Goal: Task Accomplishment & Management: Manage account settings

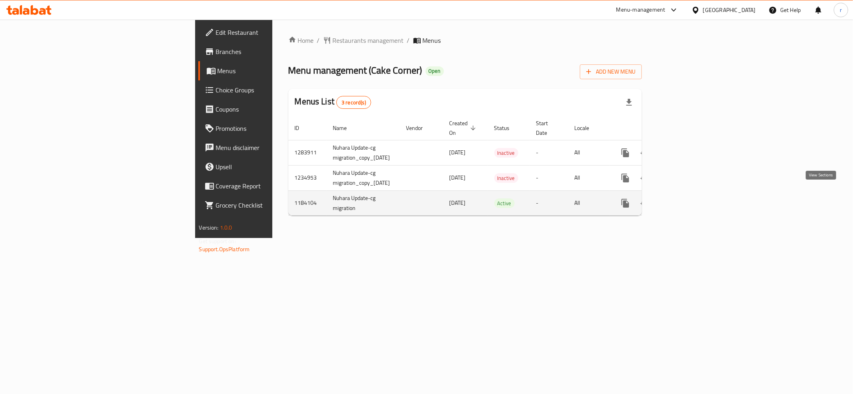
click at [693, 201] on link "enhanced table" at bounding box center [682, 203] width 19 height 19
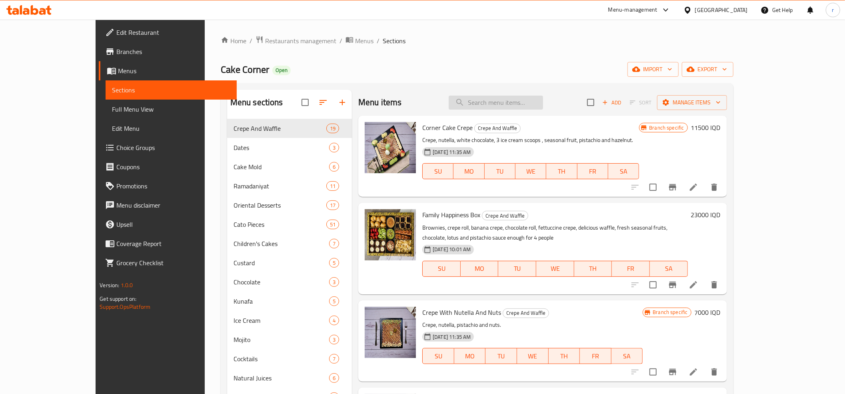
click at [520, 105] on input "search" at bounding box center [496, 103] width 94 height 14
paste input "Small Box Of Dates With Nuts"
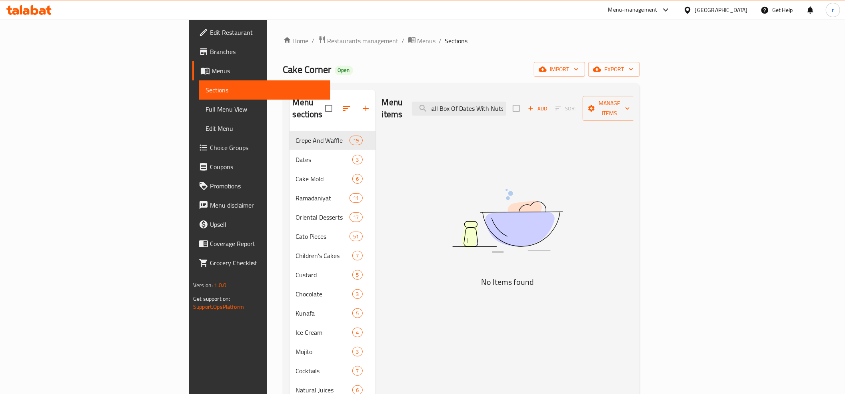
type input "Small Box Of Dates With Nuts"
click at [506, 108] on input "Small Box Of Dates With Nuts" at bounding box center [459, 109] width 94 height 14
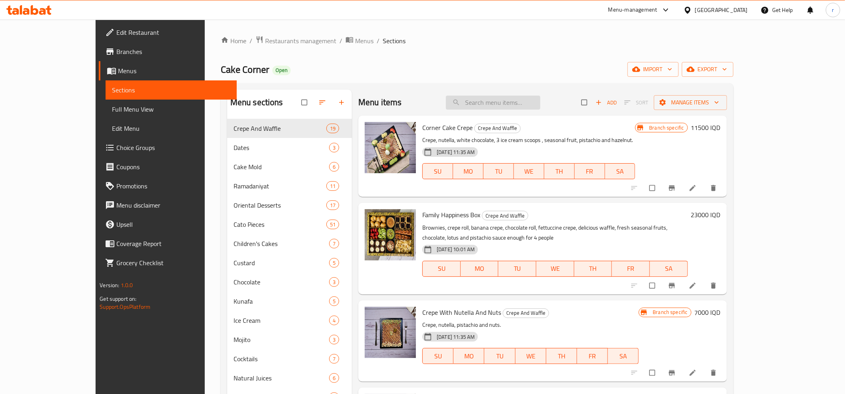
click at [538, 102] on input "search" at bounding box center [493, 103] width 94 height 14
paste input "Small Box Of Dates With Nuts"
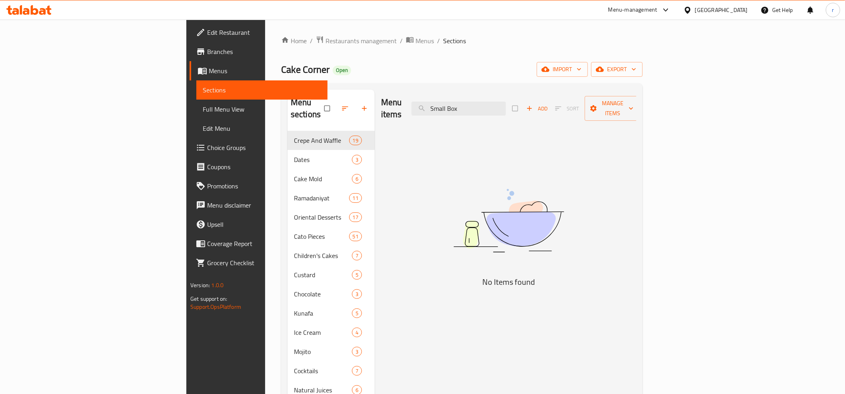
type input "Small Box"
click at [203, 90] on span "Sections" at bounding box center [262, 90] width 118 height 10
drag, startPoint x: 525, startPoint y: 103, endPoint x: 461, endPoint y: 107, distance: 64.1
click at [461, 107] on div "Menu items Small Box Add Sort Manage items" at bounding box center [508, 109] width 255 height 38
click at [506, 102] on input "Small Box" at bounding box center [458, 109] width 94 height 14
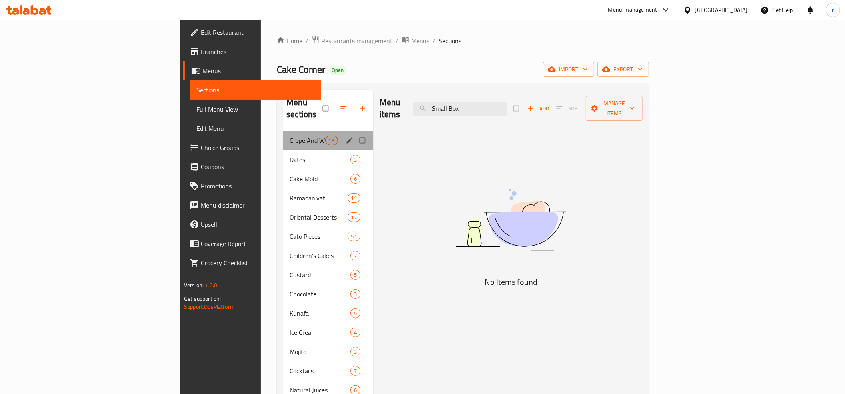
click at [283, 135] on div "Crepe And Waffle 19" at bounding box center [328, 140] width 90 height 19
click at [283, 131] on div "Crepe And Waffle 19" at bounding box center [328, 140] width 90 height 19
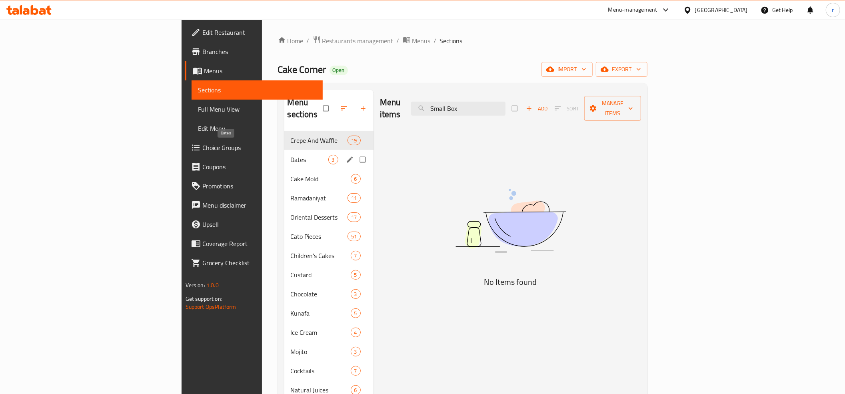
click at [284, 154] on div "Dates 3" at bounding box center [328, 159] width 89 height 19
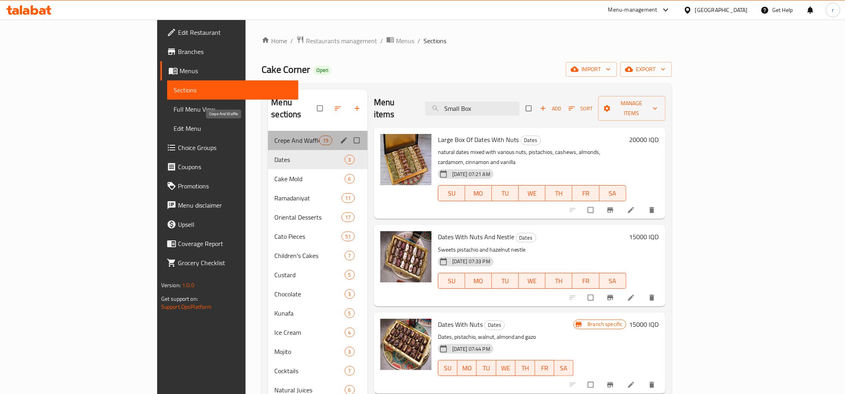
click at [274, 136] on span "Crepe And Waffle" at bounding box center [296, 141] width 45 height 10
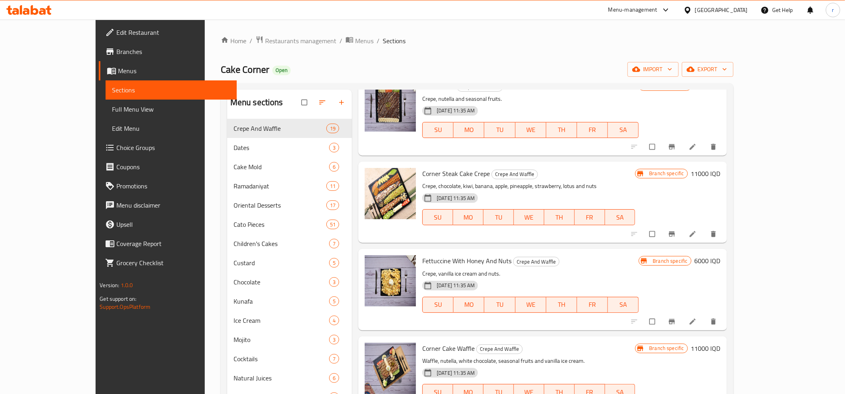
scroll to position [397, 0]
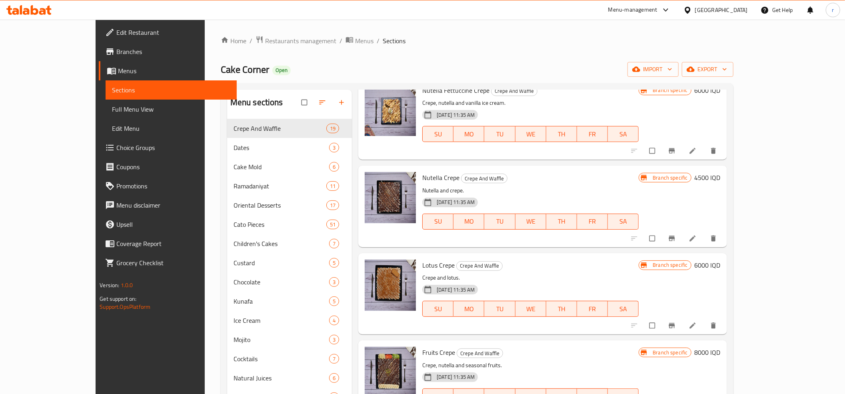
click at [112, 106] on span "Full Menu View" at bounding box center [171, 109] width 118 height 10
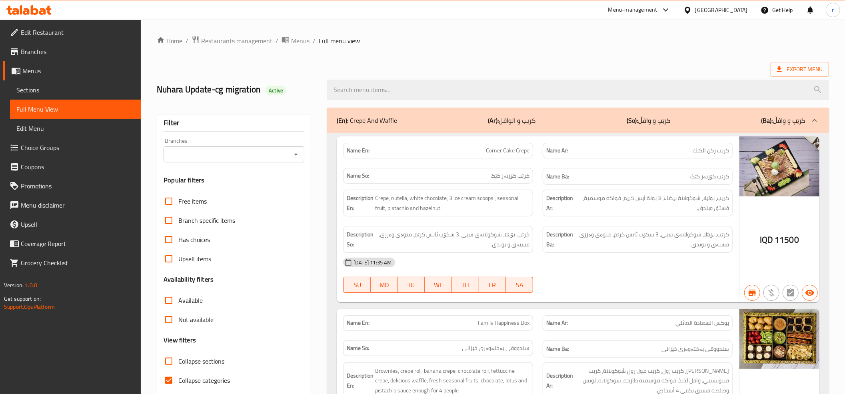
click at [223, 151] on input "Branches" at bounding box center [227, 154] width 123 height 11
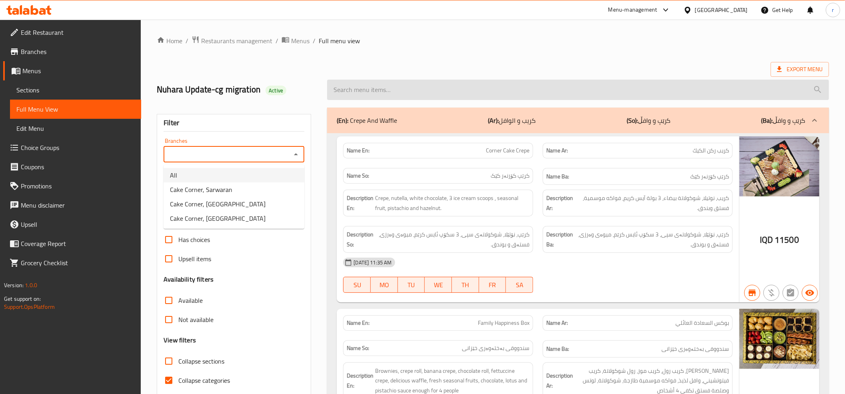
click at [429, 82] on input "search" at bounding box center [578, 90] width 502 height 20
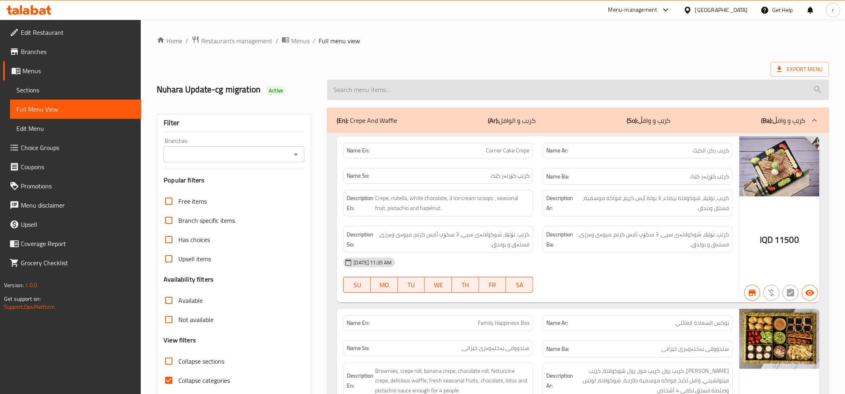
paste input "Small Box Of Dates With Nuts"
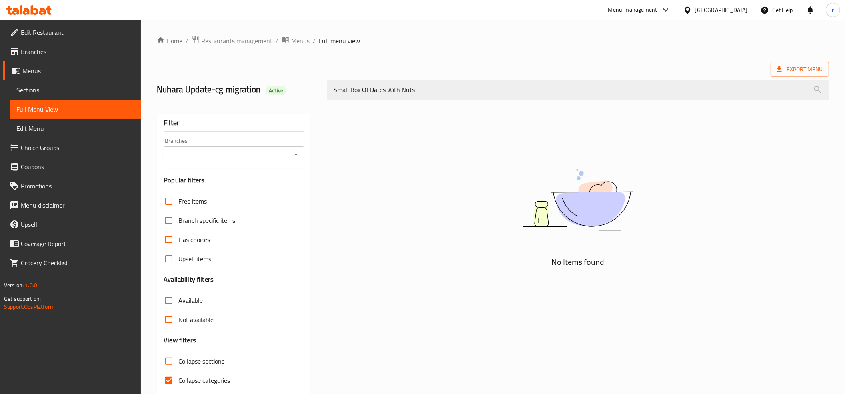
drag, startPoint x: 440, startPoint y: 90, endPoint x: 349, endPoint y: 102, distance: 91.1
click at [349, 102] on div "Small Box Of Dates With Nuts" at bounding box center [577, 90] width 511 height 30
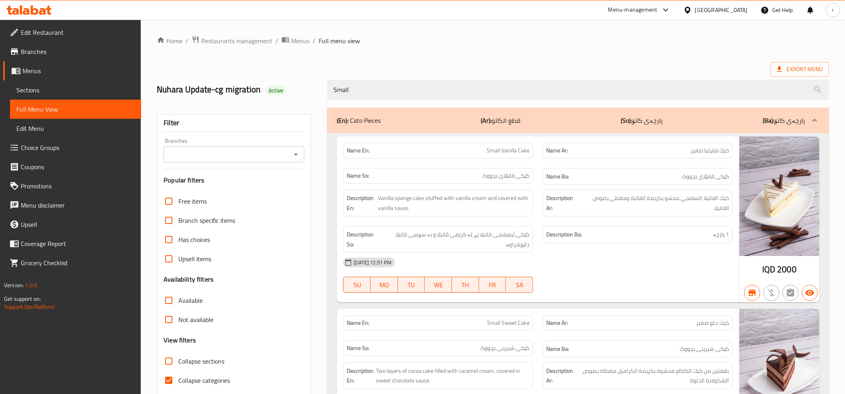
paste input "Box Of Dates With Nuts"
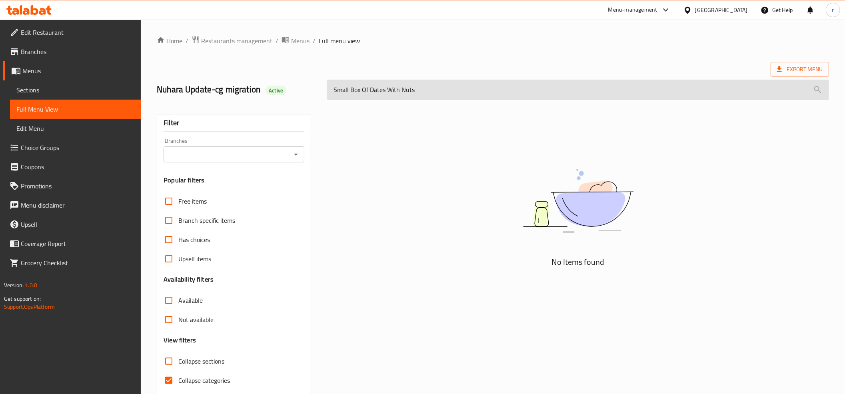
drag, startPoint x: 436, startPoint y: 101, endPoint x: 425, endPoint y: 96, distance: 12.2
click at [429, 99] on div "Small Box Of Dates With Nuts" at bounding box center [577, 90] width 511 height 30
drag, startPoint x: 423, startPoint y: 93, endPoint x: 363, endPoint y: 91, distance: 59.6
click at [363, 91] on input "Small Box Of Dates With Nuts" at bounding box center [578, 90] width 502 height 20
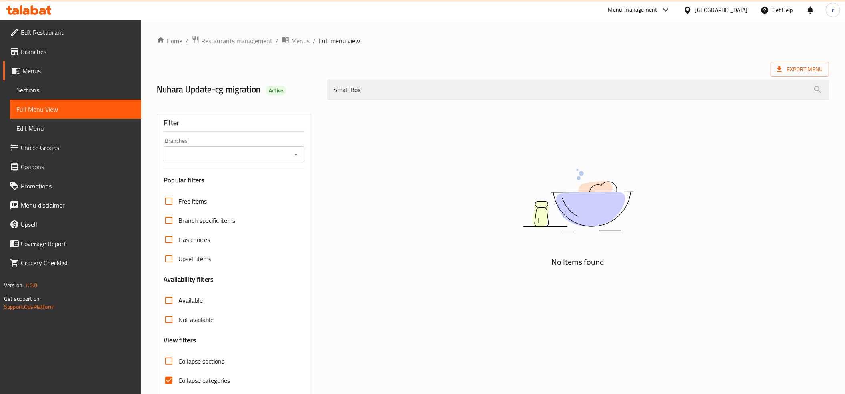
drag, startPoint x: 378, startPoint y: 89, endPoint x: 316, endPoint y: 101, distance: 63.6
click at [316, 101] on div "Nuhara Update-cg migration Active Small Box" at bounding box center [493, 90] width 682 height 36
click at [297, 152] on icon "Open" at bounding box center [296, 155] width 10 height 10
type input "Small Box"
click at [40, 88] on span "Sections" at bounding box center [75, 90] width 118 height 10
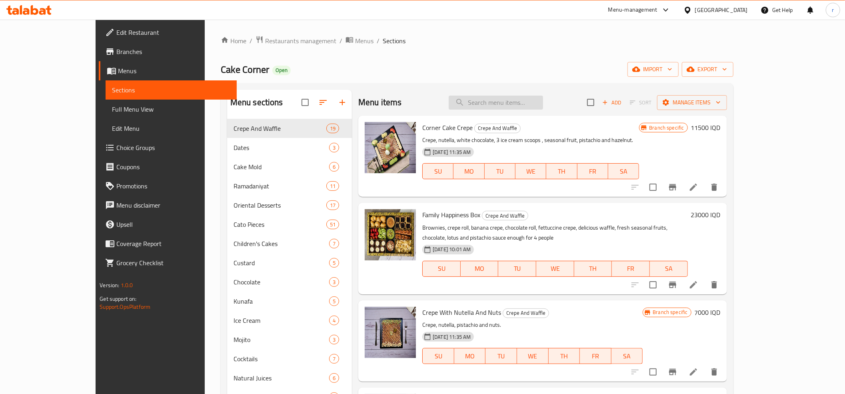
click at [541, 100] on input "search" at bounding box center [496, 103] width 94 height 14
paste input "Small Box"
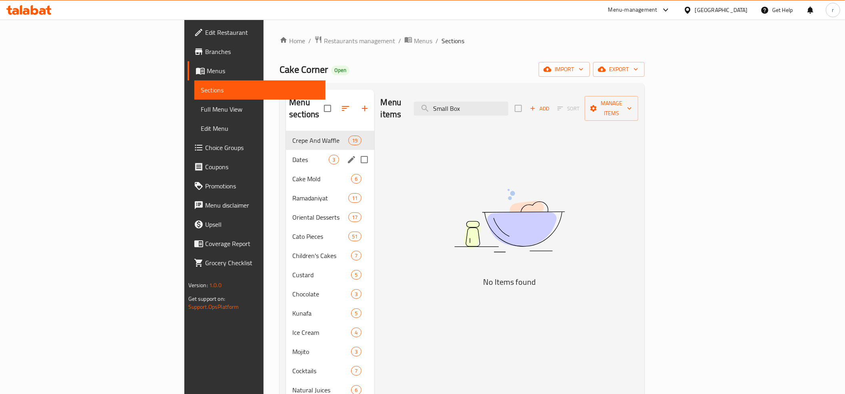
type input "Small Box"
click at [292, 155] on span "Dates" at bounding box center [310, 160] width 36 height 10
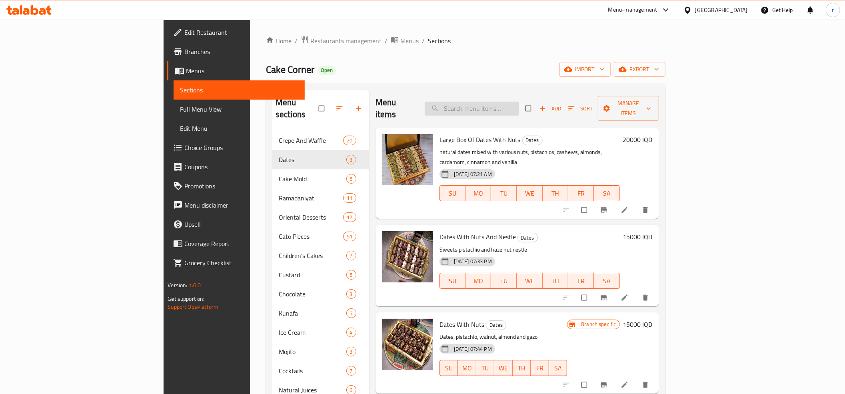
click at [519, 103] on input "search" at bounding box center [472, 109] width 94 height 14
paste input "Small Box Of Dates With Nuts"
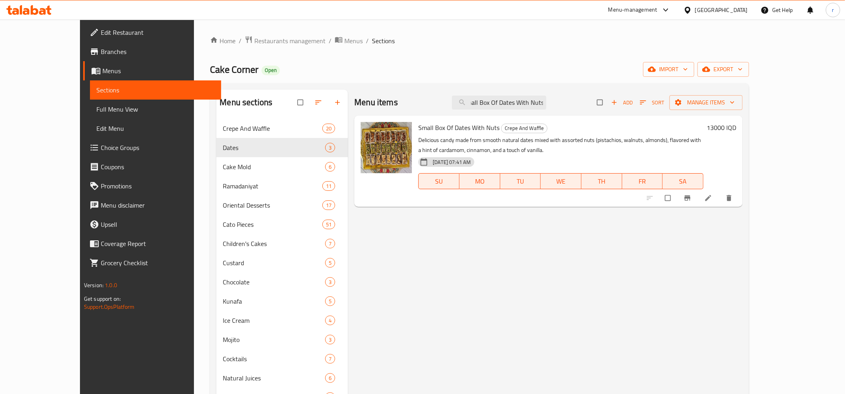
type input "Small Box Of Dates With Nuts"
click at [96, 108] on span "Full Menu View" at bounding box center [155, 109] width 118 height 10
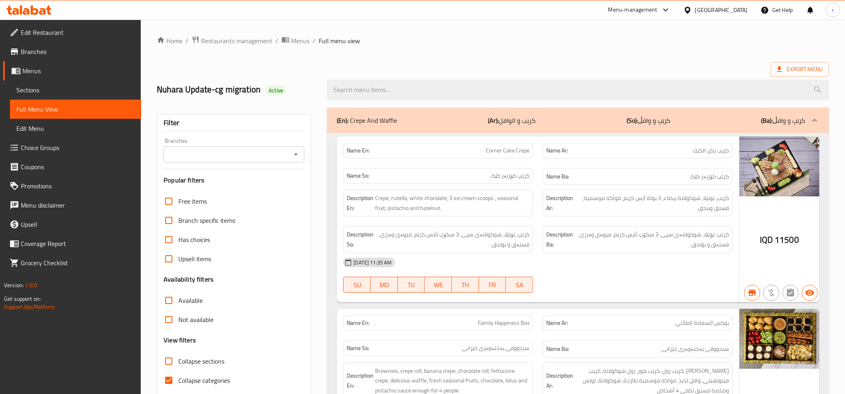
click at [168, 386] on input "Collapse categories" at bounding box center [168, 380] width 19 height 19
checkbox input "false"
click at [294, 160] on div at bounding box center [295, 154] width 10 height 11
click at [295, 151] on icon "Open" at bounding box center [296, 155] width 10 height 10
click at [293, 152] on icon "Open" at bounding box center [296, 155] width 10 height 10
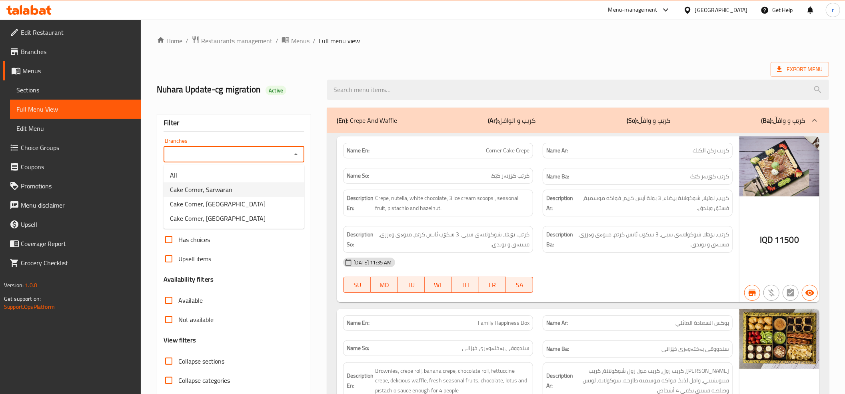
click at [284, 190] on li "Cake Corner, Sarwaran" at bounding box center [234, 189] width 141 height 14
type input "Cake Corner, Sarwaran"
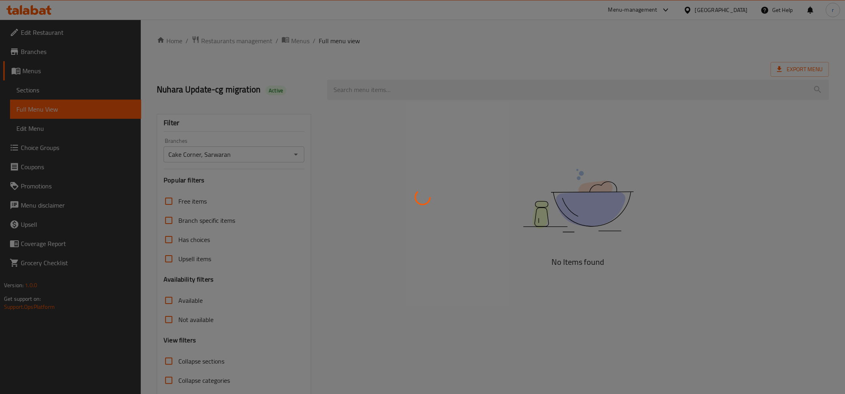
click at [372, 90] on div at bounding box center [422, 197] width 845 height 394
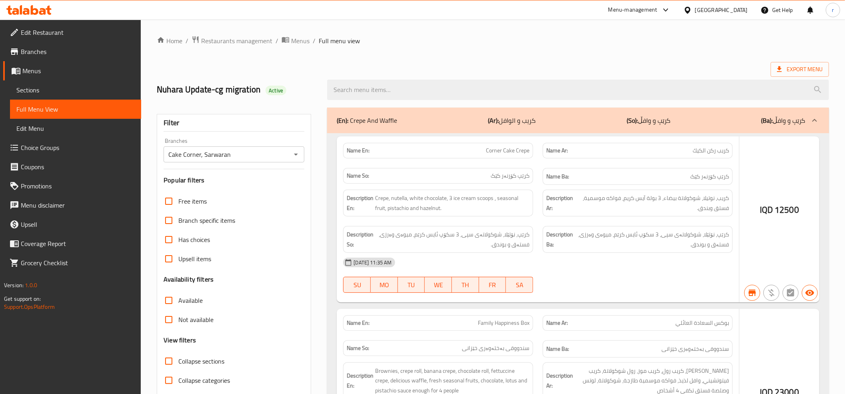
click at [354, 84] on div at bounding box center [422, 197] width 845 height 394
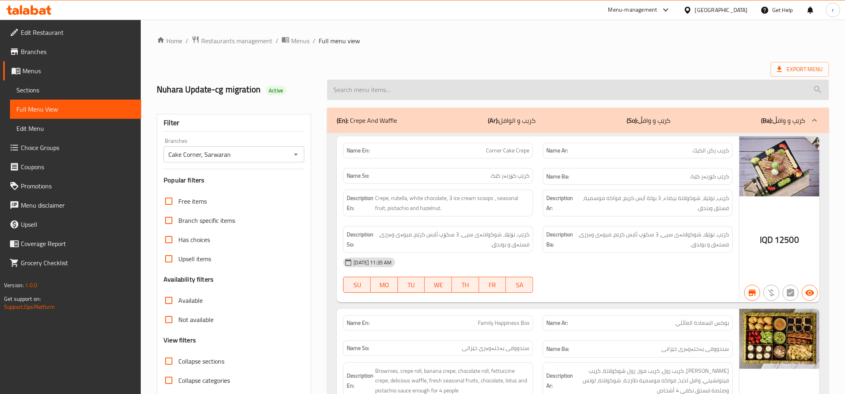
click at [361, 87] on input "search" at bounding box center [578, 90] width 502 height 20
paste input "Small Box Of Dates With Nuts"
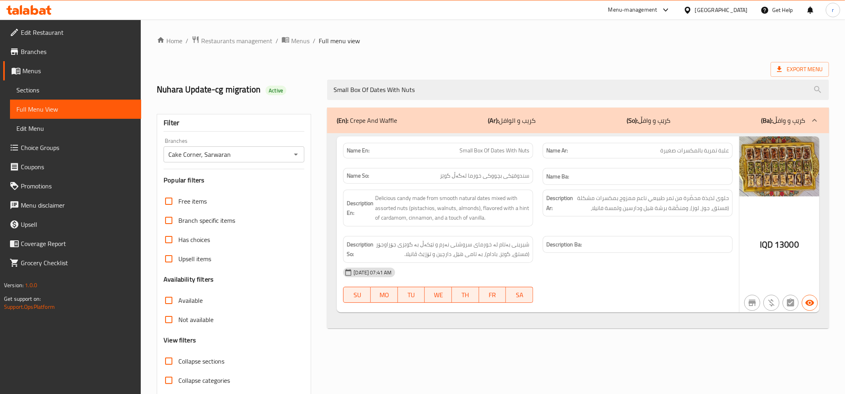
type input "Small Box Of Dates With Nuts"
drag, startPoint x: 531, startPoint y: 245, endPoint x: 386, endPoint y: 262, distance: 145.8
click at [386, 262] on div "Description So: شیرینی بەتام لە خورمای سروشتی نەرم و تێکەڵ بە گوێزی جۆراوجۆر (ف…" at bounding box center [438, 249] width 190 height 27
copy span "شیرینی بەتام لە خورمای سروشتی نەرم و تێکەڵ بە گوێزی جۆراوجۆر (فستق، گوێز، بادام…"
click at [572, 278] on div "04-10-2025 07:41 AM" at bounding box center [537, 272] width 399 height 19
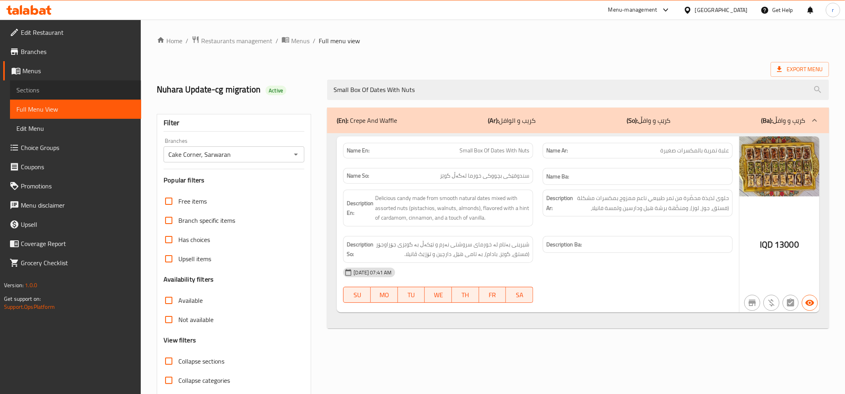
click at [75, 90] on span "Sections" at bounding box center [75, 90] width 118 height 10
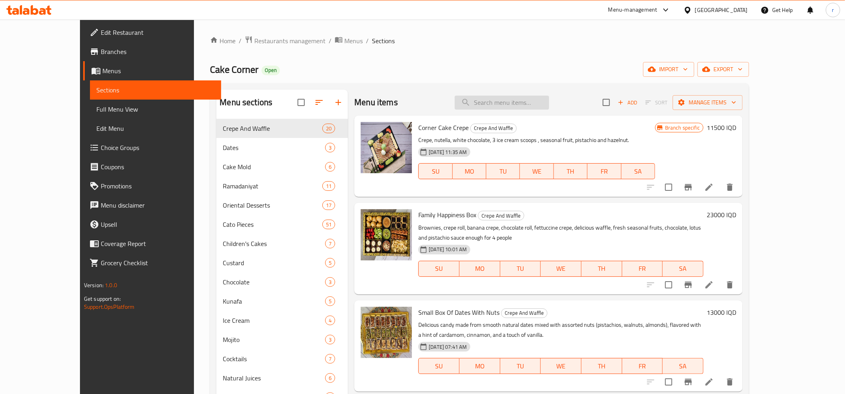
click at [506, 108] on input "search" at bounding box center [502, 103] width 94 height 14
paste input "Small Box Of Dates With Nuts"
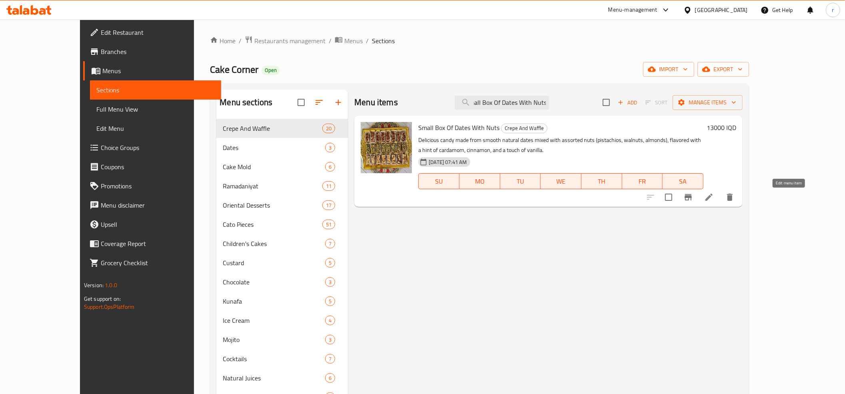
type input "Small Box Of Dates With Nuts"
click at [714, 194] on icon at bounding box center [709, 197] width 10 height 10
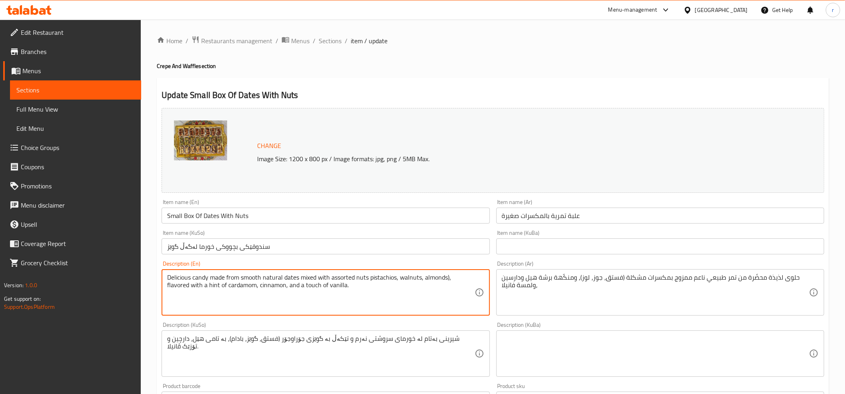
click at [448, 278] on textarea "Delicious candy made from smooth natural dates mixed with assorted nuts pistach…" at bounding box center [320, 293] width 307 height 38
type textarea "Delicious candy made from smooth natural dates mixed with assorted nuts pistach…"
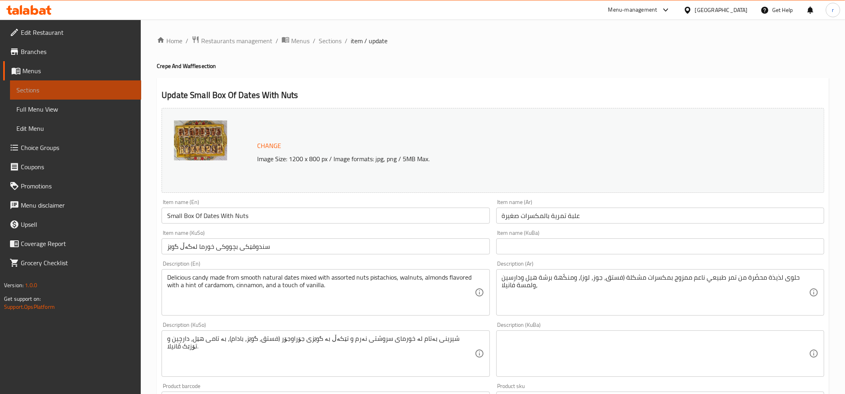
click at [88, 95] on link "Sections" at bounding box center [75, 89] width 131 height 19
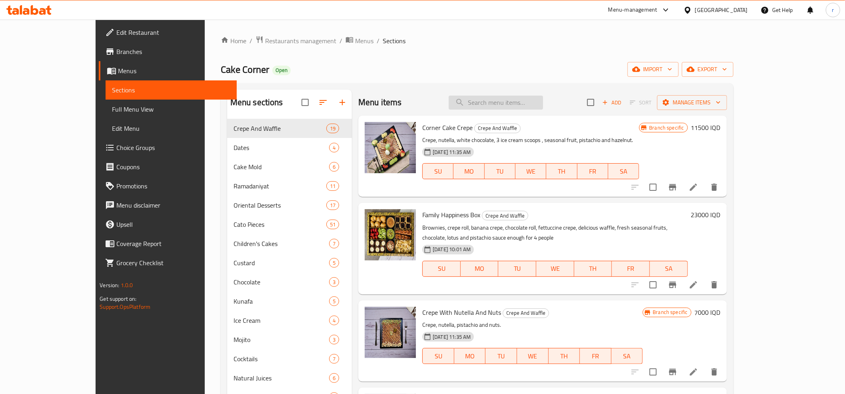
click at [503, 104] on input "search" at bounding box center [496, 103] width 94 height 14
paste input "Small Box Of Dates With Nuts"
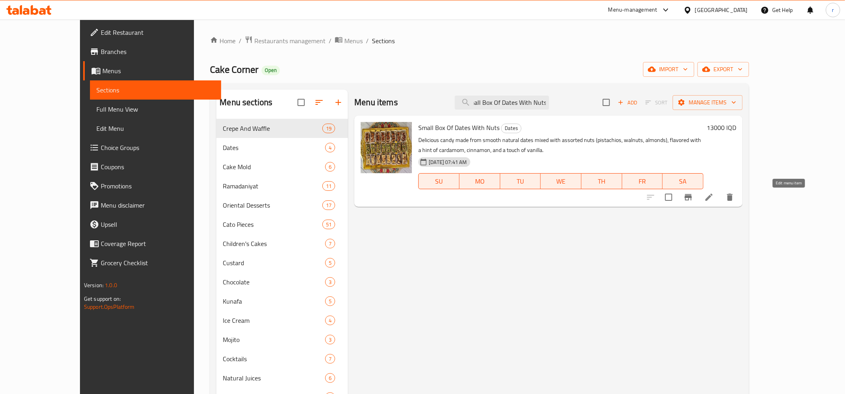
type input "Small Box Of Dates With Nuts"
click at [714, 194] on icon at bounding box center [709, 197] width 10 height 10
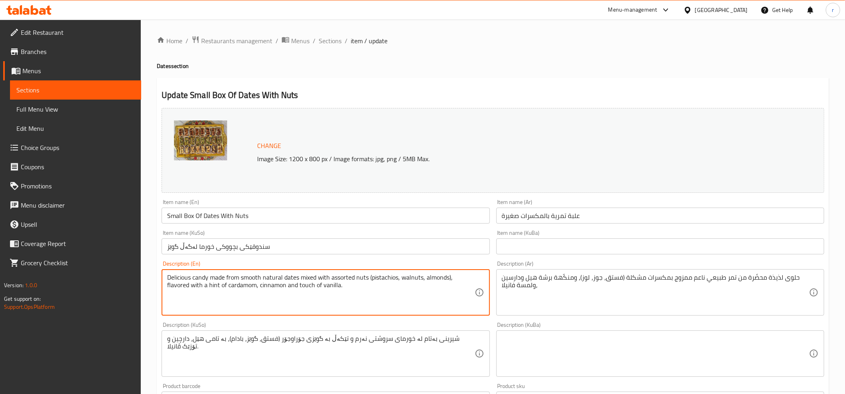
click at [371, 277] on textarea "Delicious candy made from smooth natural dates mixed with assorted nuts (pistac…" at bounding box center [320, 293] width 307 height 38
click at [323, 291] on textarea "Delicious candy made from smooth natural dates mixed with assorted nuts ,pistac…" at bounding box center [320, 293] width 307 height 38
drag, startPoint x: 191, startPoint y: 278, endPoint x: 162, endPoint y: 277, distance: 28.8
click at [162, 277] on div "Delicious candy made from smooth natural dates mixed with assorted nuts ,pistac…" at bounding box center [326, 292] width 328 height 46
click at [167, 277] on textarea "candy made from smooth natural dates mixed with assorted nuts ,pistachios, waln…" at bounding box center [320, 293] width 307 height 38
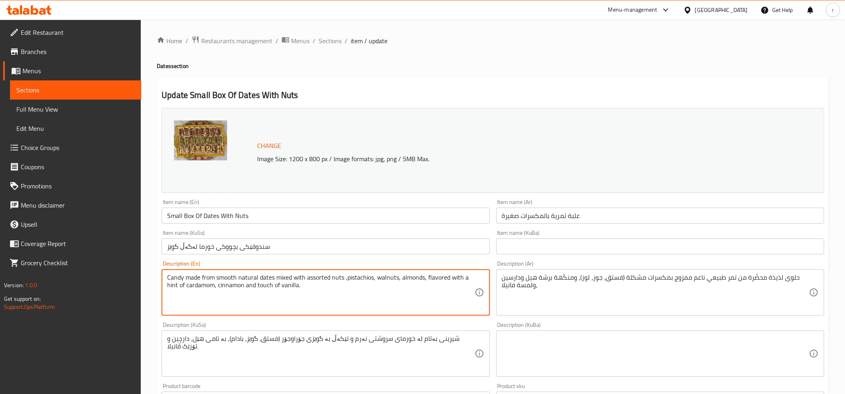
click at [236, 294] on textarea "Candy made from smooth natural dates mixed with assorted nuts ,pistachios, waln…" at bounding box center [320, 293] width 307 height 38
type textarea "Candy made from smooth natural dates mixed with assorted nuts ,pistachios, waln…"
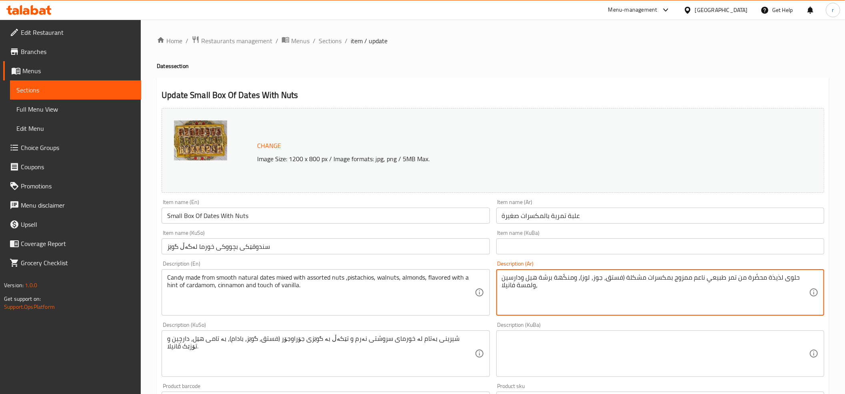
click at [770, 282] on textarea "حلوى لذيذة محضّرة من تمر طبيعي ناعم ممزوج بمكسرات مشكلة (فستق، جوز، لوز)، ومنكّ…" at bounding box center [655, 293] width 307 height 38
click at [640, 279] on textarea "حلوى محضّرة من تمر طبيعي ناعم ممزوج بمكسرات مشكلة (فستق، جوز، لوز)، ومنكّهة برش…" at bounding box center [655, 293] width 307 height 38
type textarea "حلوى محضّرة من تمر طبيعي ناعم ممزوج بمكسرات مشكلة، فستق، جوز، لوز، ومنكّهة برشة…"
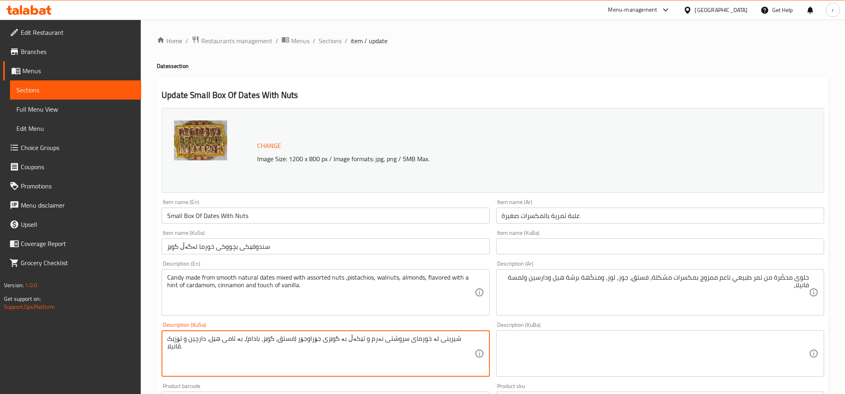
click at [304, 339] on textarea "شیرینی لە خورمای سروشتی نەرم و تێکەڵ بە گوێزی جۆراوجۆر (فستق، گوێز، بادام)، بە …" at bounding box center [320, 354] width 307 height 38
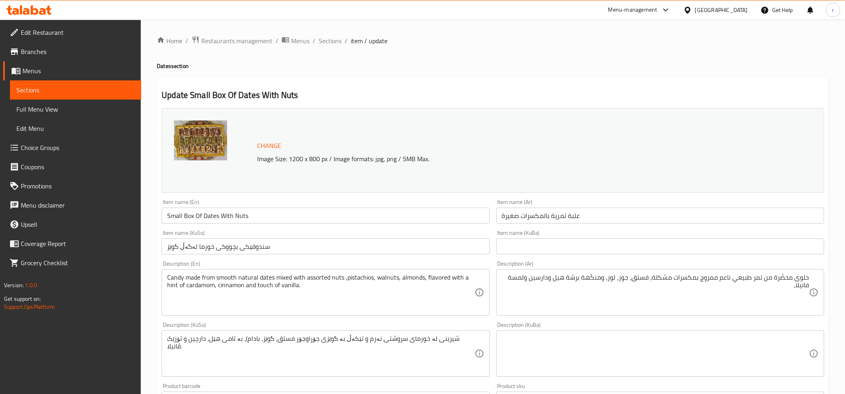
click at [307, 342] on textarea "شیرینی لە خورمای سروشتی نەرم و تێکەڵ بە گوێزی جۆراوجۆر فستق، گوێز، بادام)، بە ت…" at bounding box center [320, 354] width 307 height 38
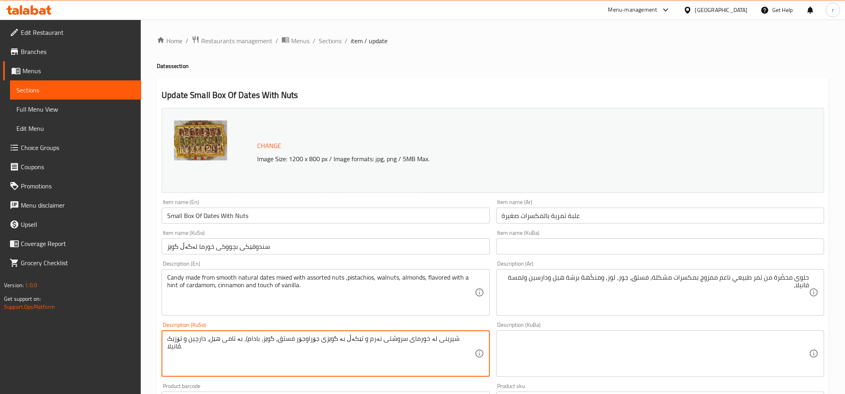
click at [308, 341] on textarea "شیرینی لە خورمای سروشتی نەرم و تێکەڵ بە گوێزی جۆراوجۆر فستق، گوێز، بادام)، بە ت…" at bounding box center [320, 354] width 307 height 38
click at [304, 340] on textarea "شیرینی لە خورمای سروشتی نەرم و تێکەڵ بە گوێزی جۆراوجۆر فستق، گوێز، بادام)، بە ت…" at bounding box center [320, 354] width 307 height 38
click at [222, 345] on textarea "شیرینی لە خورمای سروشتی نەرم و تێکەڵ بە گوێزی جۆراوجۆر، فستق، گوێز، بادام، بە ت…" at bounding box center [320, 354] width 307 height 38
click at [220, 338] on textarea "شیرینی لە خورمای سروشتی نەرم و تێکەڵ بە گوێزی جۆراوجۆر، فستق، گوێز، بادام، بە ت…" at bounding box center [320, 354] width 307 height 38
click at [251, 340] on textarea "شیرینی لە خورمای سروشتی نەرم و تێکەڵ بە گوێزی جۆراوجۆر، فستق، گوێز، بادام، بە ت…" at bounding box center [320, 354] width 307 height 38
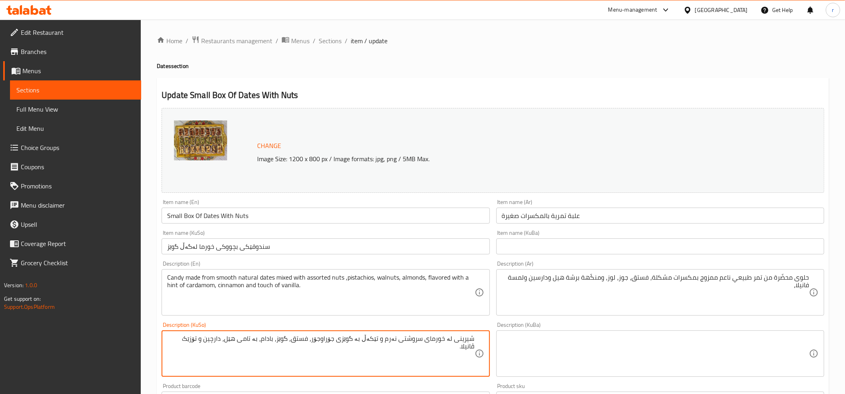
type textarea "شیرینی لە خورمای سروشتی نەرم و تێکەڵ بە گوێزی جۆراوجۆر، فستق، گوێز، بادام، بە ت…"
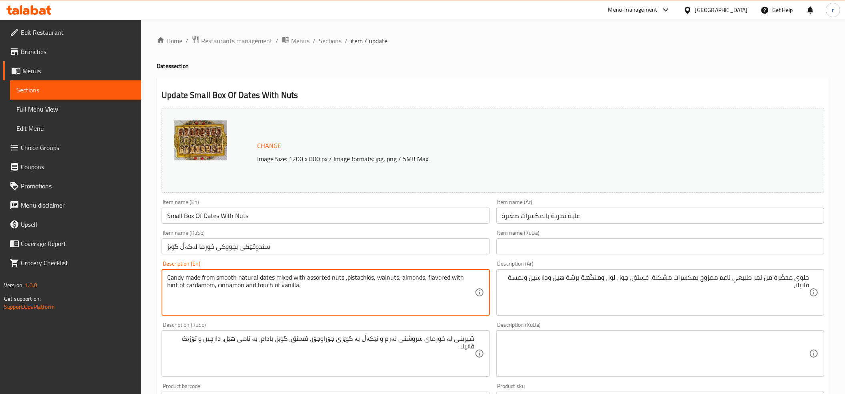
type textarea "Candy made from smooth natural dates mixed with assorted nuts ,pistachios, waln…"
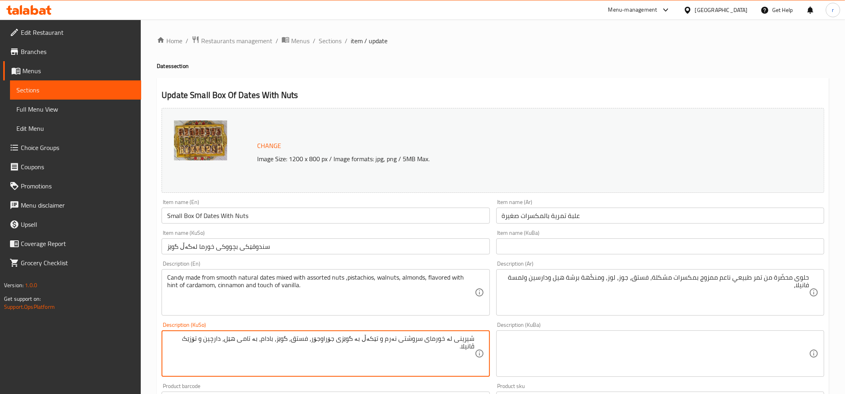
click at [247, 342] on textarea "شیرینی لە خورمای سروشتی نەرم و تێکەڵ بە گوێزی جۆراوجۆر، فستق، گوێز، بادام، بە ت…" at bounding box center [320, 354] width 307 height 38
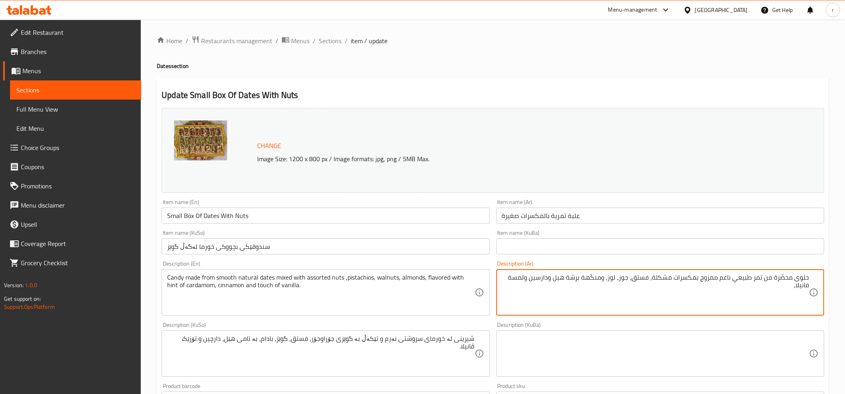
drag, startPoint x: 605, startPoint y: 280, endPoint x: 517, endPoint y: 290, distance: 88.9
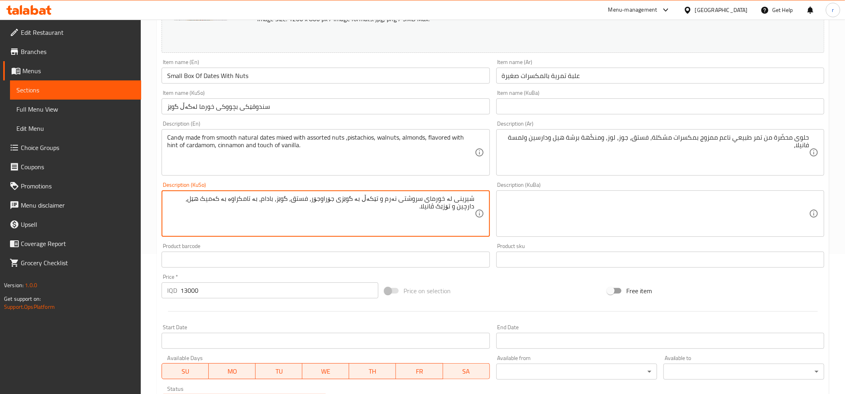
scroll to position [178, 0]
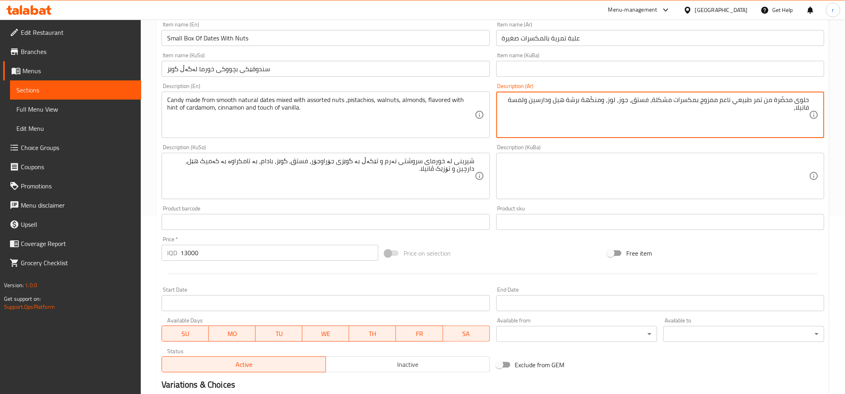
click at [696, 100] on textarea "حلوى محضّرة من تمر طبيعي ناعم ممزوج بمكسرات مشكلة، فستق، جوز، لوز، ومنكّهة برشة…" at bounding box center [655, 115] width 307 height 38
click at [674, 106] on textarea "حلوى محضّرة من تمر طبيعي ناعم ممزوج بمكسرات مشكلة، فستق، جوز، لوز، ومنكّهة برشة…" at bounding box center [655, 115] width 307 height 38
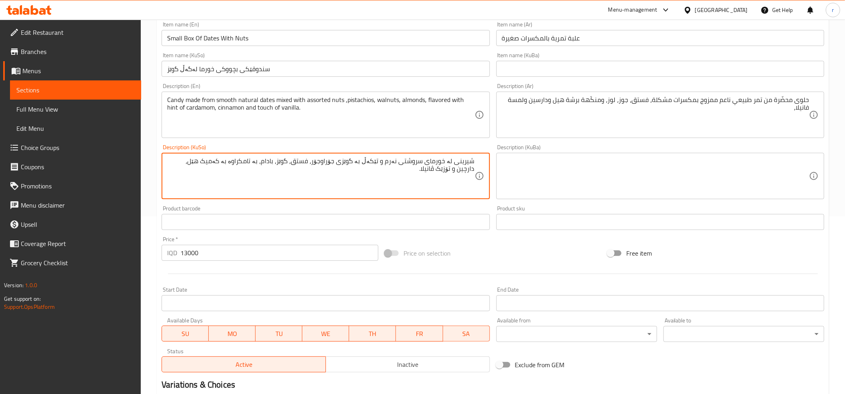
click at [355, 160] on textarea "شیرینی لە خورمای سروشتی نەرم و تێکەڵ بە گوێزی جۆراوجۆر، فستق، گوێز، بادام، بە ت…" at bounding box center [320, 176] width 307 height 38
paste textarea "ەرەزات"
drag, startPoint x: 267, startPoint y: 163, endPoint x: 218, endPoint y: 163, distance: 49.6
click at [218, 163] on textarea "شیرینی لە خورمای سروشتی نەرم و تێکەڵ بە چەرەزات جۆراوجۆر، فستق، گوێز، بادام، بە…" at bounding box center [320, 176] width 307 height 38
type textarea "شیرینی لە خورمای سروشتی نەرم و تێکەڵ بە چەرەزات جۆراوجۆر، فستق، گوێز، بادام، بە…"
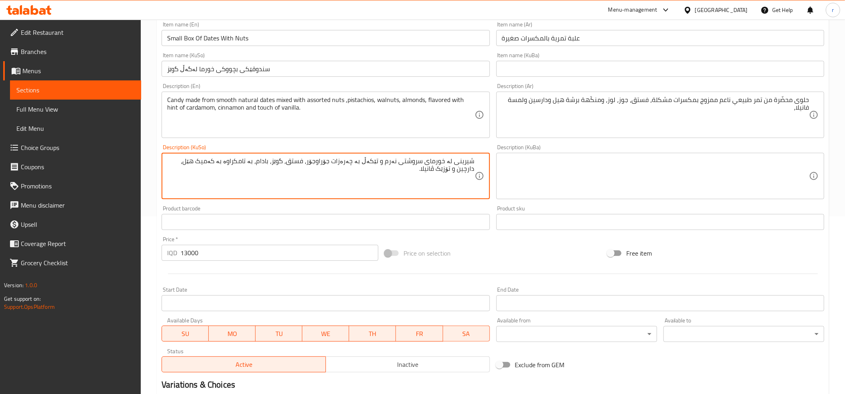
click at [262, 164] on textarea "شیرینی لە خورمای سروشتی نەرم و تێکەڵ بە چەرەزات جۆراوجۆر، فستق، گوێز، بادام، بە…" at bounding box center [320, 176] width 307 height 38
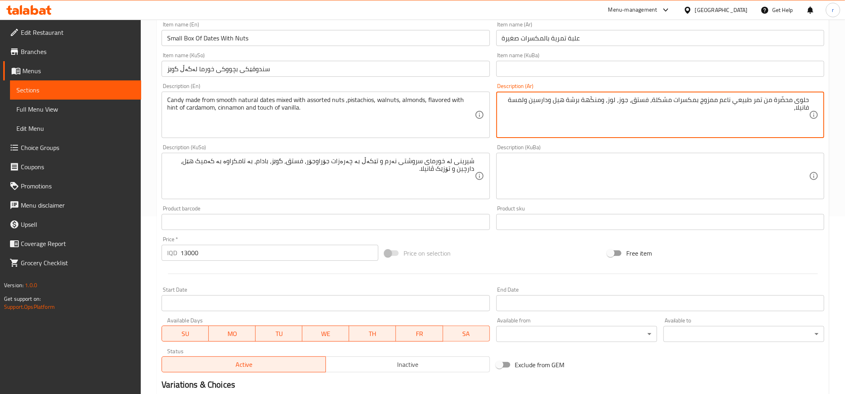
click at [551, 101] on textarea "حلوى محضّرة من تمر طبيعي ناعم ممزوج بمكسرات مشكلة، فستق، جوز، لوز، ومنكّهة برشة…" at bounding box center [655, 115] width 307 height 38
click at [603, 101] on textarea "حلوى محضّرة من تمر طبيعي ناعم ممزوج بمكسرات مشكلة، فستق، جوز، لوز، ومنكّهة برشة…" at bounding box center [655, 115] width 307 height 38
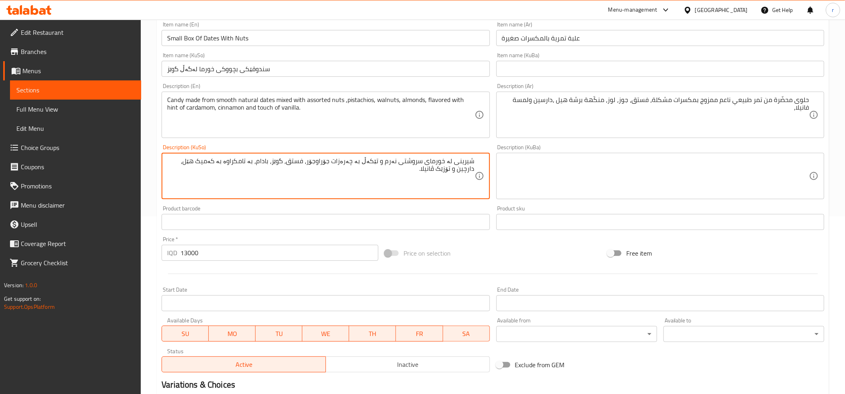
click at [187, 163] on textarea "شیرینی لە خورمای سروشتی نەرم و تێکەڵ بە چەرەزات جۆراوجۆر، فستق، گوێز، بادام، بە…" at bounding box center [320, 176] width 307 height 38
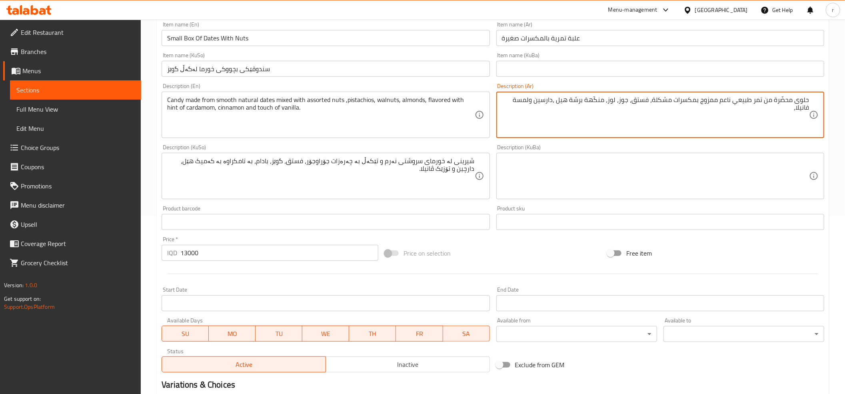
click at [544, 103] on textarea "حلوى محضّرة من تمر طبيعي ناعم ممزوج بمكسرات مشكلة، فستق، جوز، لوز، منكّهة برشة …" at bounding box center [655, 115] width 307 height 38
paste textarea "قرفة"
click at [504, 102] on textarea "حلوى محضّرة من تمر طبيعي ناعم ممزوج بمكسرات مشكلة، فستق، جوز، لوز، منكّهة برشة …" at bounding box center [655, 115] width 307 height 38
type textarea "حلوى محضّرة من تمر طبيعي ناعم ممزوج بمكسرات مشكلة، فستق، جوز، لوز، منكّهة برشة …"
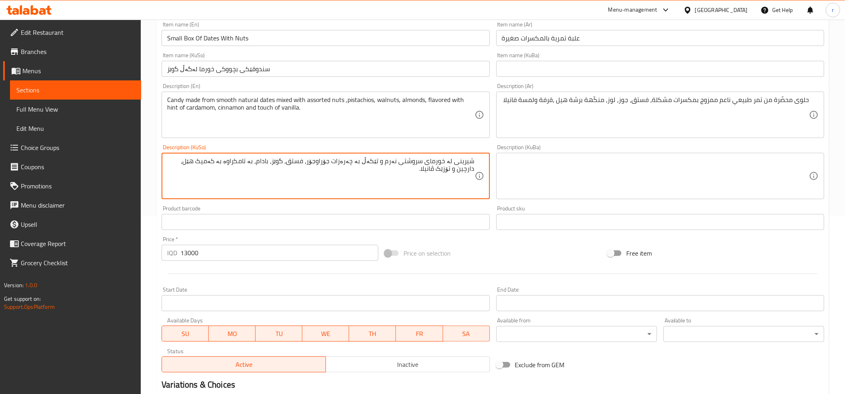
click at [262, 159] on textarea "شیرینی لە خورمای سروشتی نەرم و تێکەڵ بە چەرەزات جۆراوجۆر، فستق، گوێز، بادام، بە…" at bounding box center [320, 176] width 307 height 38
click at [266, 165] on textarea "شیرینی لە خورمای سروشتی نەرم و تێکەڵ بە چەرەزات جۆراوجۆر، فستق، گوێز، بادام، تا…" at bounding box center [320, 176] width 307 height 38
click at [268, 163] on textarea "شیرینی لە خورمای سروشتی نەرم و تێکەڵ بە چەرەزات جۆراوجۆر، فستق، گوێز، بادام، تا…" at bounding box center [320, 176] width 307 height 38
click at [213, 158] on textarea "شیرینی لە خورمای سروشتی نەرم و تێکەڵ بە چەرەزات جۆراوجۆر، فستق، گوێز، بادام، بە…" at bounding box center [320, 176] width 307 height 38
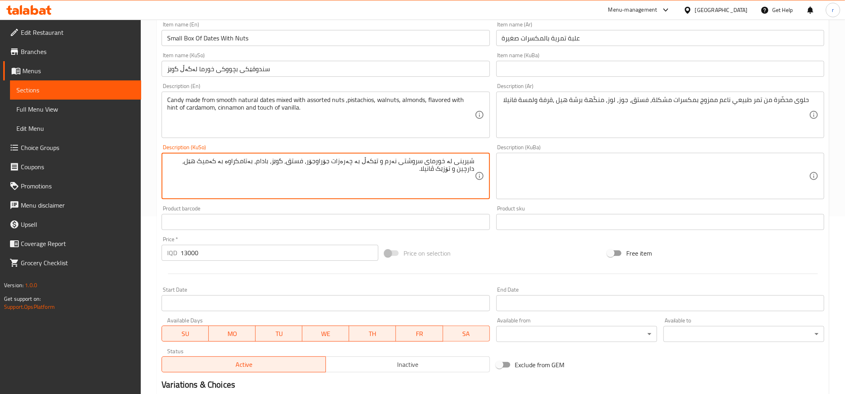
type textarea "شیرینی لە خورمای سروشتی نەرم و تێکەڵ بە چەرەزات جۆراوجۆر، فستق، گوێز، بادام، بە…"
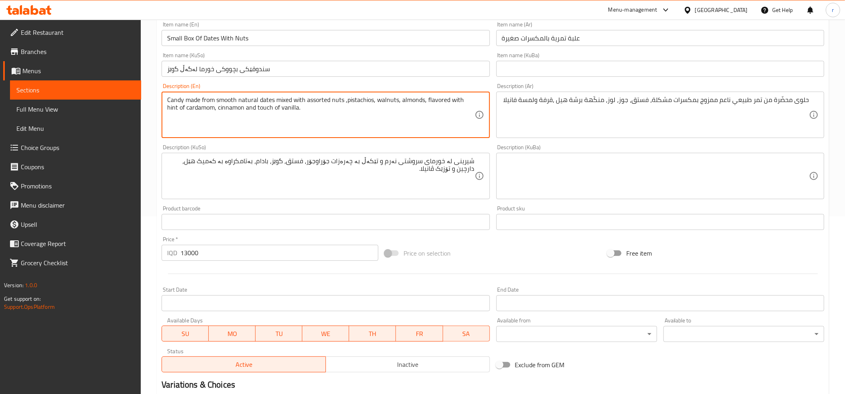
click at [290, 112] on textarea "Candy made from smooth natural dates mixed with assorted nuts ,pistachios, waln…" at bounding box center [320, 115] width 307 height 38
click at [290, 110] on textarea "Candy made from smooth natural dates mixed with assorted nuts ,pistachios, waln…" at bounding box center [320, 115] width 307 height 38
type textarea "Candy made from smooth natural dates mixed with assorted nuts ,pistachios, waln…"
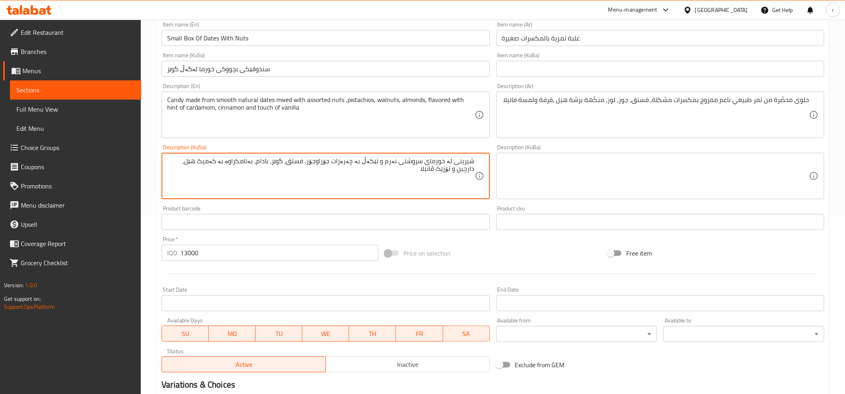
type textarea "شیرینی لە خورمای سروشتی نەرم و تێکەڵ بە چەرەزات جۆراوجۆر، فستق، گوێز، بادام، بە…"
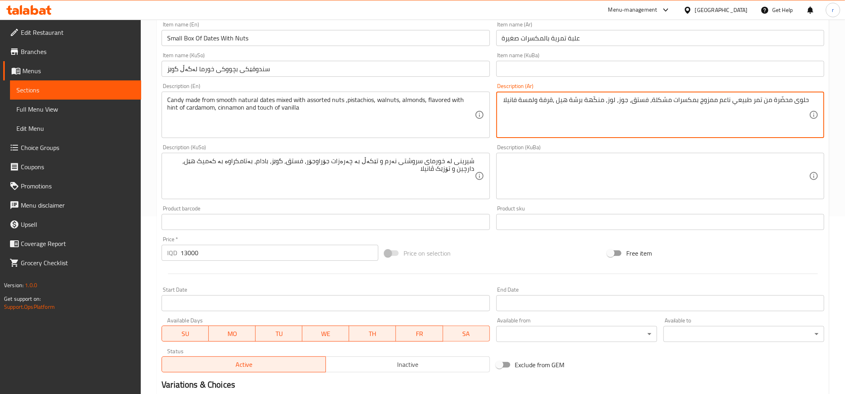
drag, startPoint x: 537, startPoint y: 100, endPoint x: 494, endPoint y: 103, distance: 43.3
click at [494, 103] on div "Description (Ar) حلوى محضّرة من تمر طبيعي ناعم ممزوج بمكسرات مشكلة، فستق، جوز، …" at bounding box center [660, 110] width 334 height 61
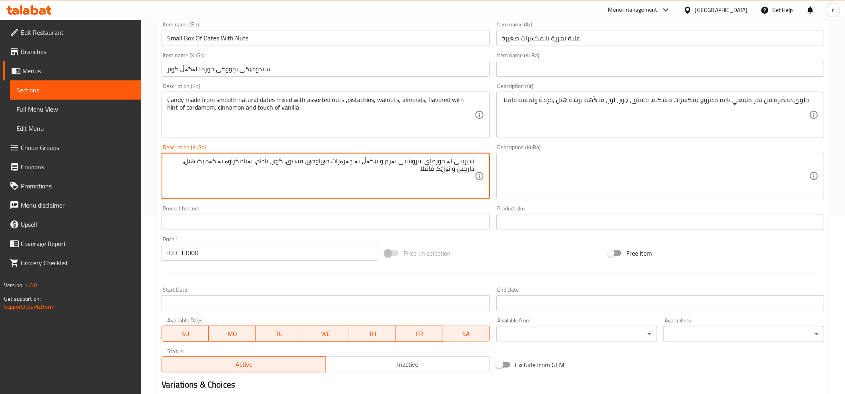
drag, startPoint x: 477, startPoint y: 169, endPoint x: 443, endPoint y: 169, distance: 34.4
click at [443, 169] on div "شیرینی لە خورمای سروشتی نەرم و تێکەڵ بە چەرەزات جۆراوجۆر، فستق، گوێز، بادام، بە…" at bounding box center [326, 176] width 328 height 46
click at [513, 174] on textarea at bounding box center [655, 176] width 307 height 38
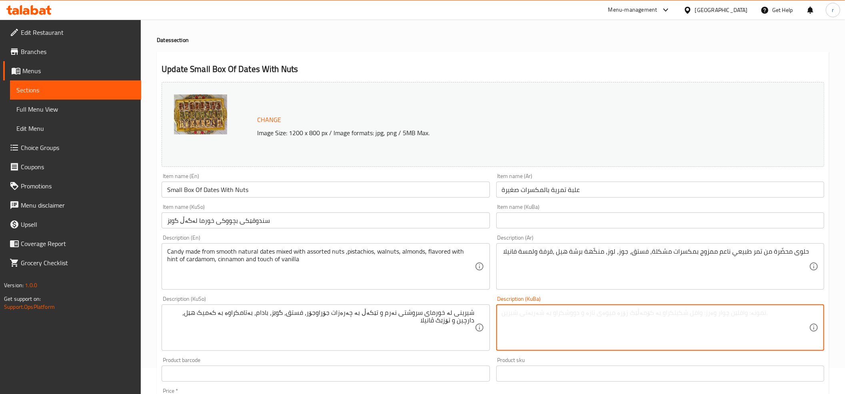
scroll to position [0, 0]
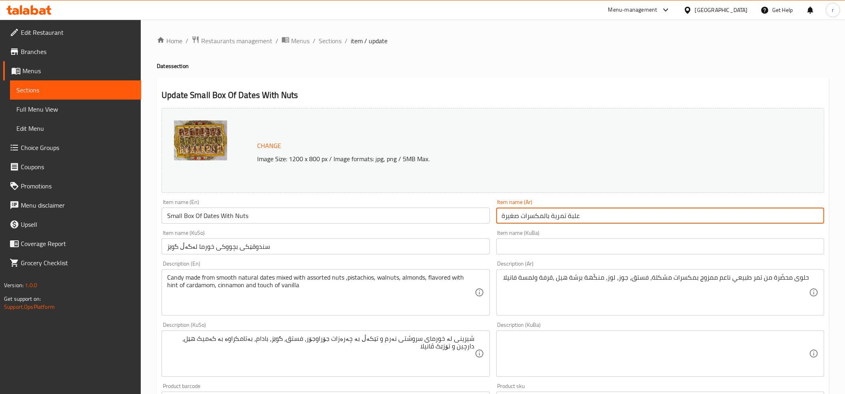
click at [511, 216] on input "علبة تمرية بالمكسرات صغيرة" at bounding box center [660, 216] width 328 height 16
click at [547, 216] on input "علبة تمرية بالمكسرات" at bounding box center [660, 216] width 328 height 16
paste input "غيرة"
type input "علبة صغيرة تمرية بالمكسرات"
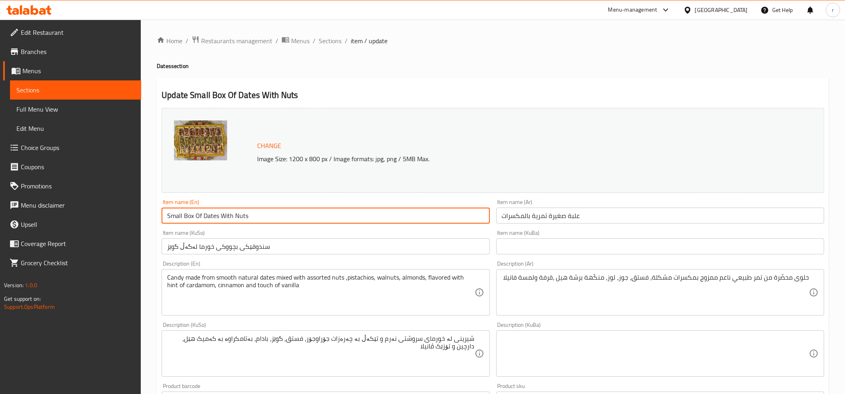
drag, startPoint x: 168, startPoint y: 218, endPoint x: 349, endPoint y: 218, distance: 181.1
click at [349, 218] on input "Small Box Of Dates With Nuts" at bounding box center [326, 216] width 328 height 16
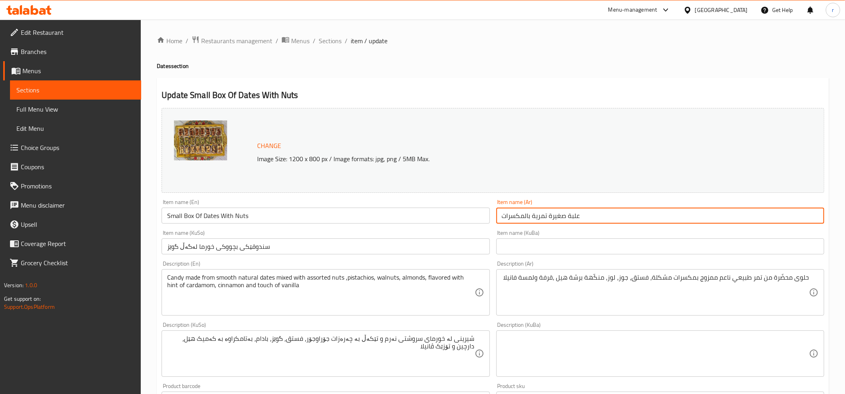
click at [614, 222] on input "علبة صغيرة تمرية بالمكسرات" at bounding box center [660, 216] width 328 height 16
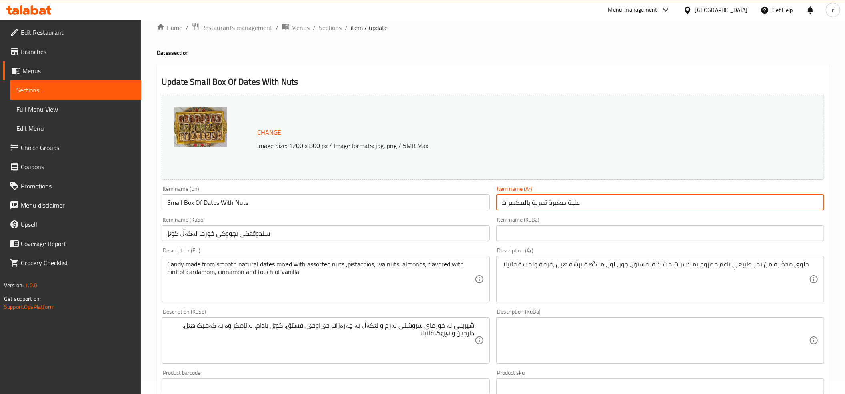
scroll to position [89, 0]
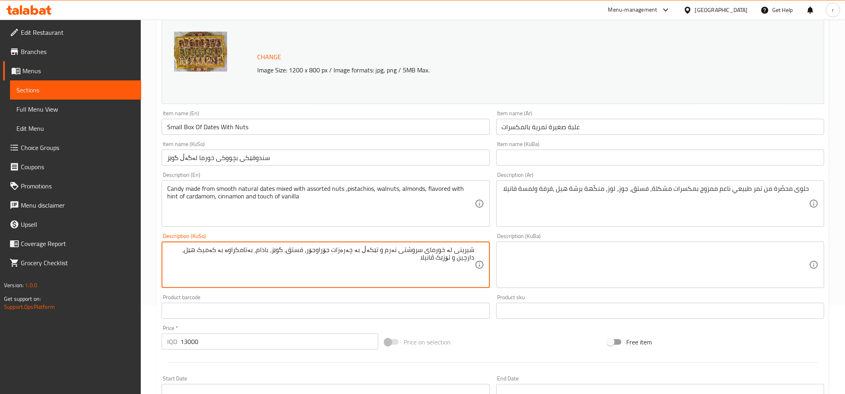
click at [357, 254] on textarea "شیرینی لە خورمای سروشتی نەرم و تێکەڵ بە چەرەزات جۆراوجۆر، فستق، گوێز، بادام، بە…" at bounding box center [320, 265] width 307 height 38
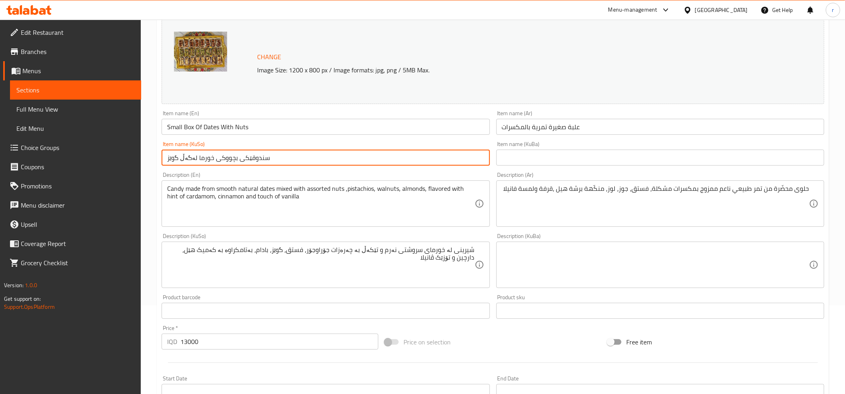
click at [176, 152] on input "سندوقێکی بچووکی خورما لەگەڵ گوێز" at bounding box center [326, 158] width 328 height 16
click at [175, 153] on input "سندوقێکی بچووکی خورما لەگەڵ گوێز" at bounding box center [326, 158] width 328 height 16
paste input "ەرەزات"
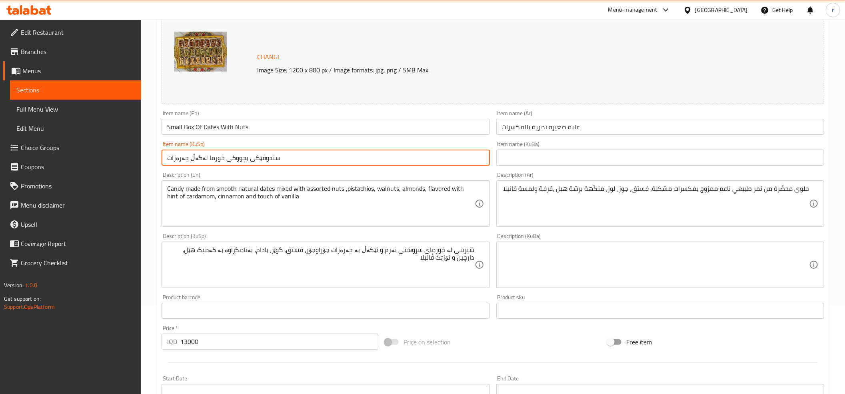
click at [253, 161] on input "سندوقێکی بچووکی خورما لەگەڵ چەرەزات" at bounding box center [326, 158] width 328 height 16
type input "سندوقێکی بچووکی خورما لەگەڵ چەرەزات"
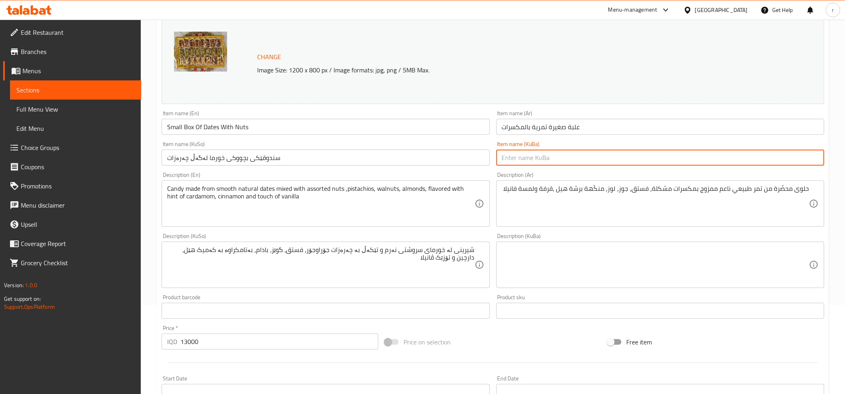
click at [526, 159] on input "text" at bounding box center [660, 158] width 328 height 16
paste input "سندوقێکی بچووکی خورما لەگەڵ چەرەزات"
type input "سندوقێکی بچووکی خورما لەگەڵ چەرەزات"
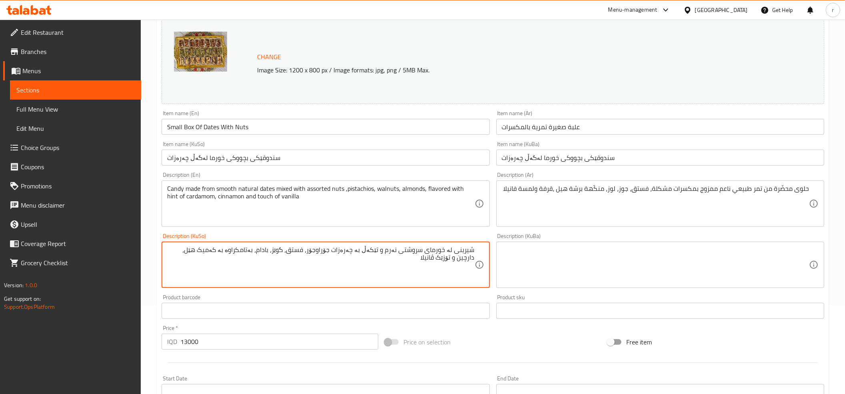
click at [401, 252] on textarea "شیرینی لە خورمای سروشتی نەرم و تێکەڵ بە چەرەزات جۆراوجۆر، فستق، گوێز، بادام، بە…" at bounding box center [320, 265] width 307 height 38
click at [514, 247] on textarea at bounding box center [655, 265] width 307 height 38
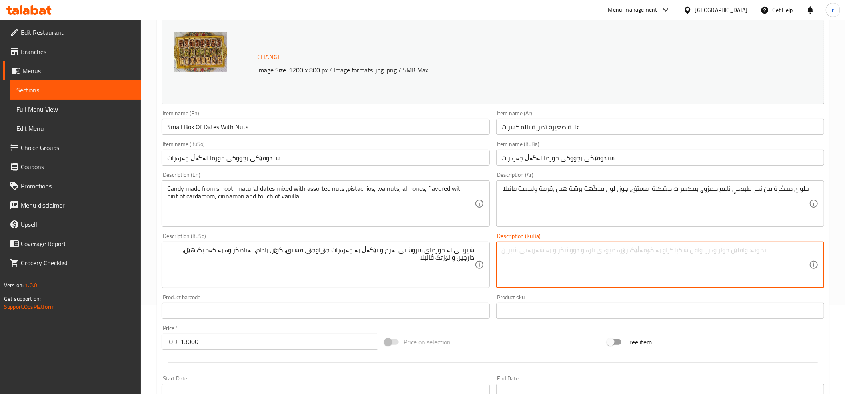
paste textarea "شیرینی لە خورمای سروشتی نەرم و تێکەڵ بە چەرەزات جۆراوجۆر، فستق، گوێز، بادام، بە…"
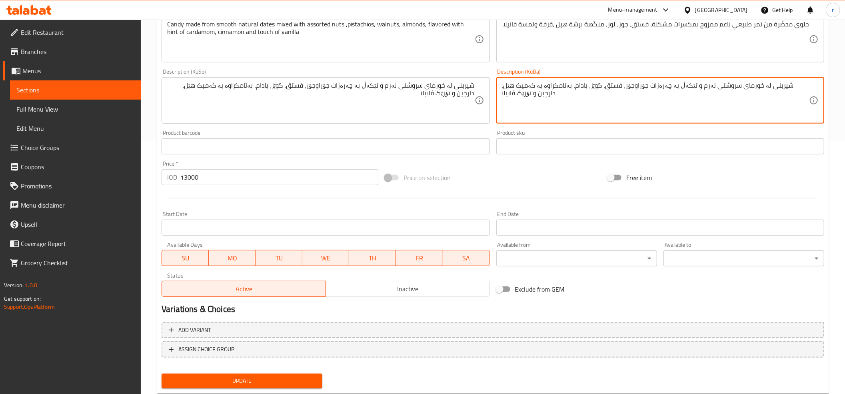
scroll to position [274, 0]
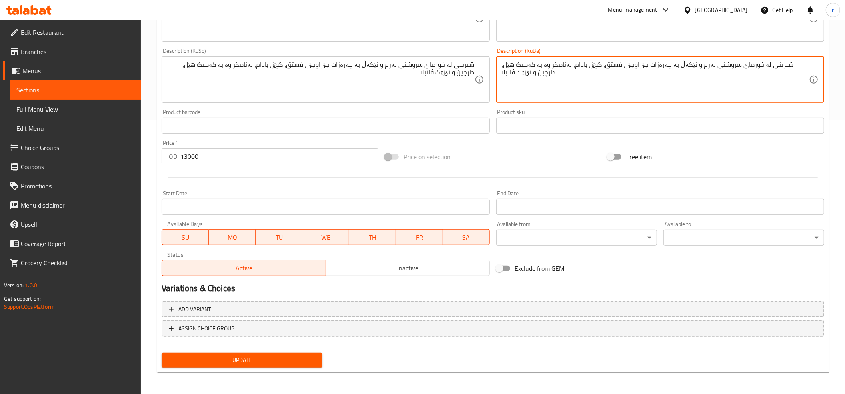
type textarea "شیرینی لە خورمای سروشتی نەرم و تێکەڵ بە چەرەزات جۆراوجۆر، فستق، گوێز، بادام، بە…"
click at [291, 346] on div "Add variant ASSIGN CHOICE GROUP" at bounding box center [492, 324] width 669 height 52
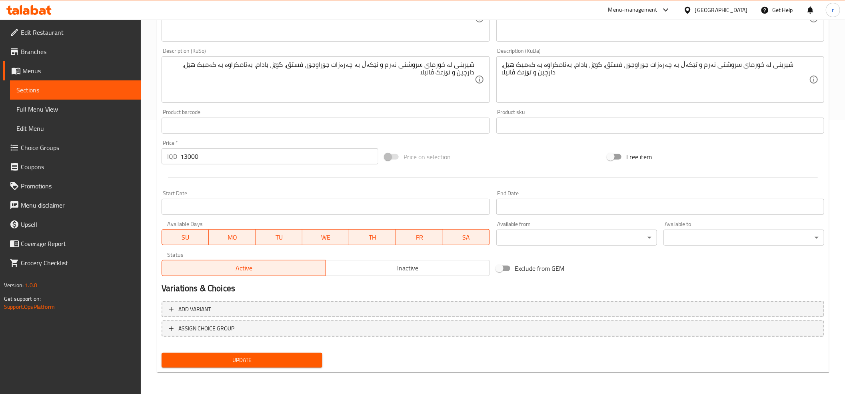
click at [286, 359] on span "Update" at bounding box center [242, 360] width 148 height 10
click at [18, 17] on div at bounding box center [29, 10] width 58 height 16
click at [28, 12] on icon at bounding box center [26, 11] width 7 height 7
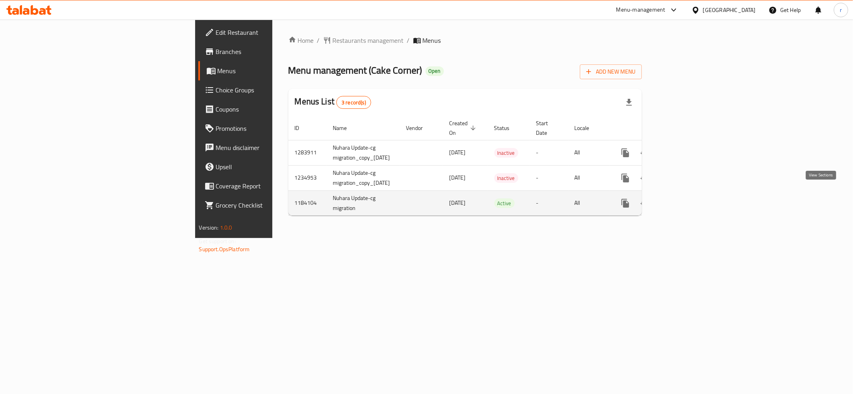
click at [693, 194] on link "enhanced table" at bounding box center [682, 203] width 19 height 19
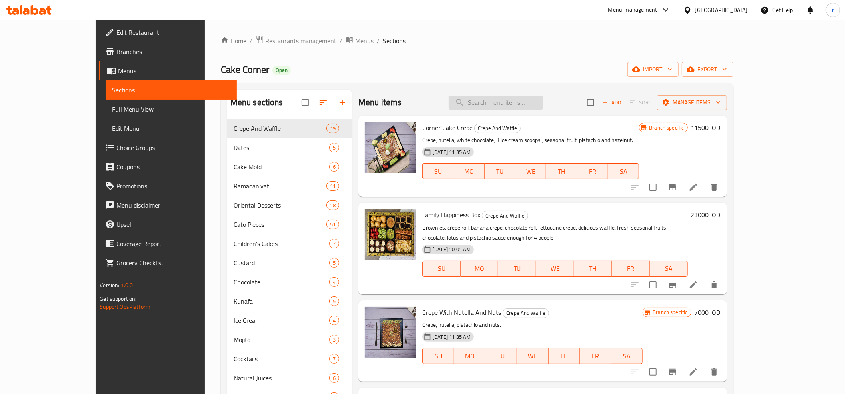
click at [527, 102] on input "search" at bounding box center [496, 103] width 94 height 14
paste input "Small Box Of Dates With Nuts"
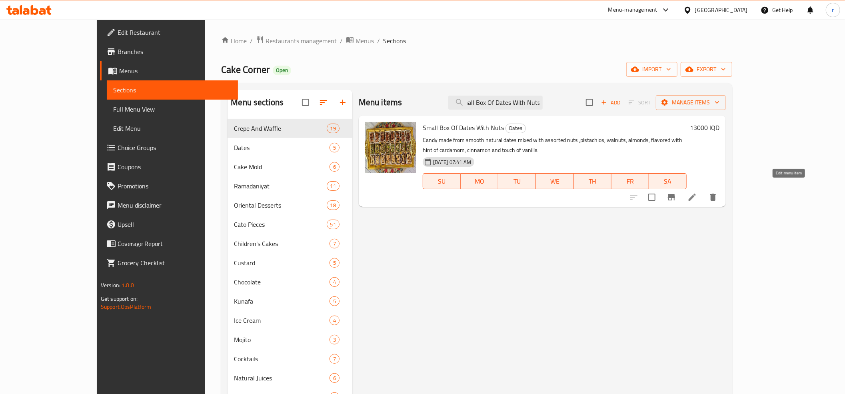
type input "Small Box Of Dates With Nuts"
click at [697, 192] on icon at bounding box center [692, 197] width 10 height 10
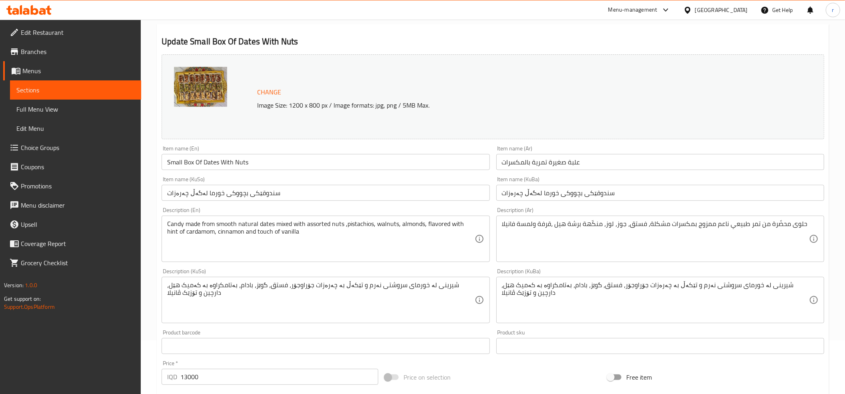
scroll to position [89, 0]
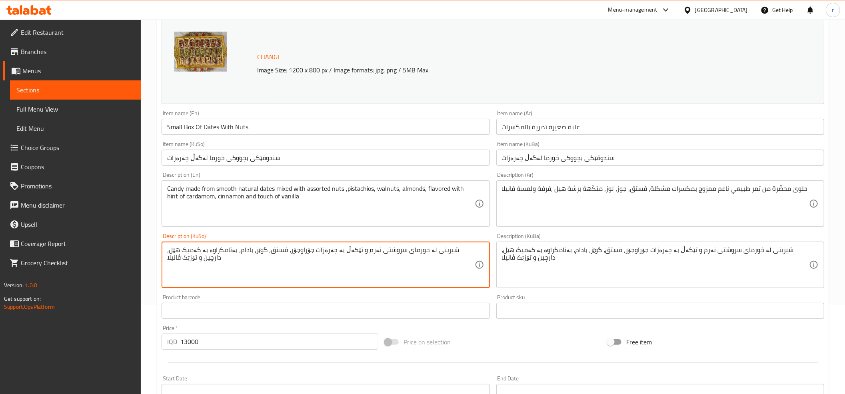
drag, startPoint x: 197, startPoint y: 261, endPoint x: 165, endPoint y: 258, distance: 31.8
paste textarea "لەمسەی"
type textarea "شیرینی لە خورمای سروشتی نەرم و تێکەڵ بە چەرەزات جۆراوجۆر، فستق، گوێز، بادام، بە…"
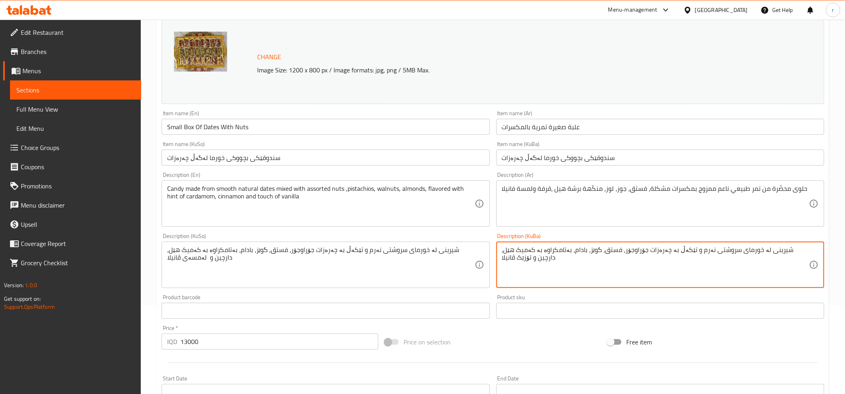
drag, startPoint x: 530, startPoint y: 260, endPoint x: 501, endPoint y: 261, distance: 29.2
paste textarea "لەمسەی"
type textarea "شیرینی لە خورمای سروشتی نەرم و تێکەڵ بە چەرەزات جۆراوجۆر، فستق، گوێز، بادام، بە…"
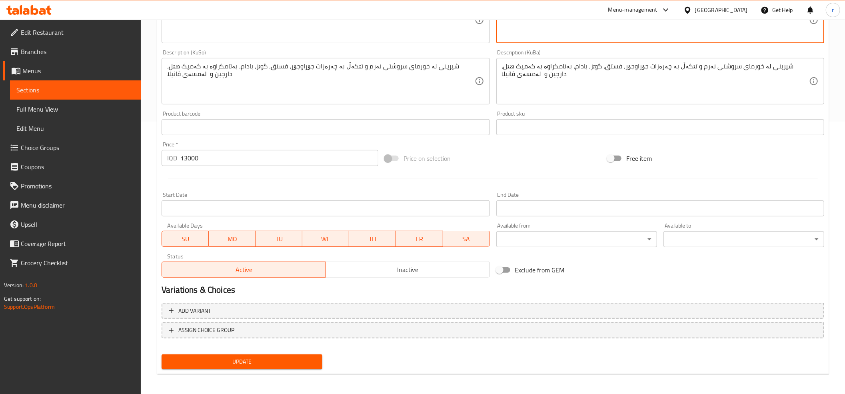
scroll to position [274, 0]
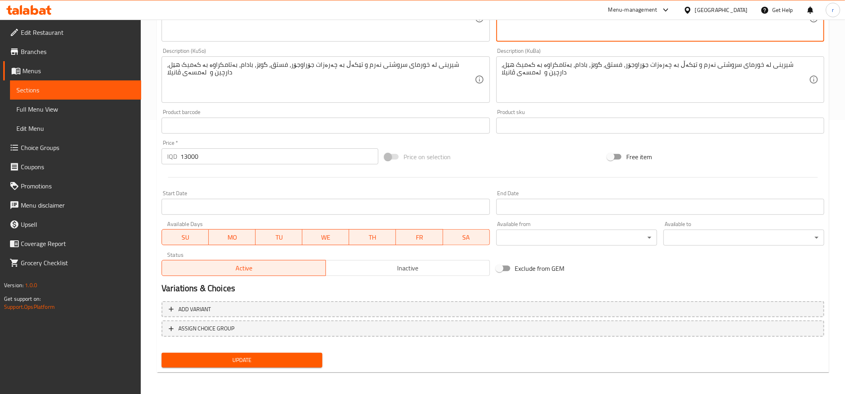
click at [270, 363] on span "Update" at bounding box center [242, 360] width 148 height 10
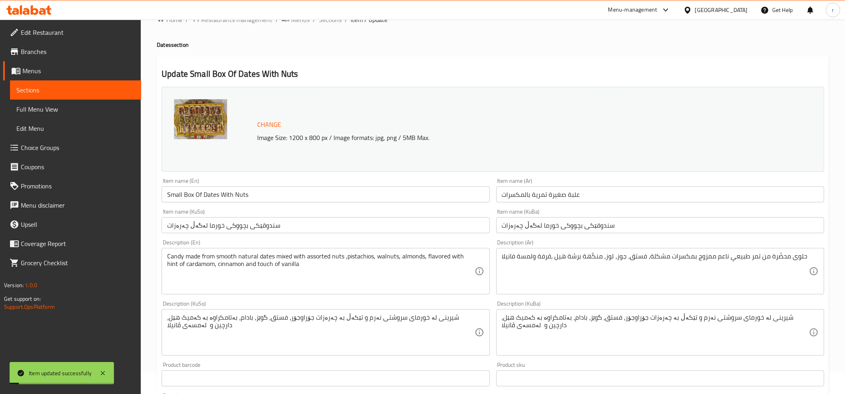
scroll to position [7, 0]
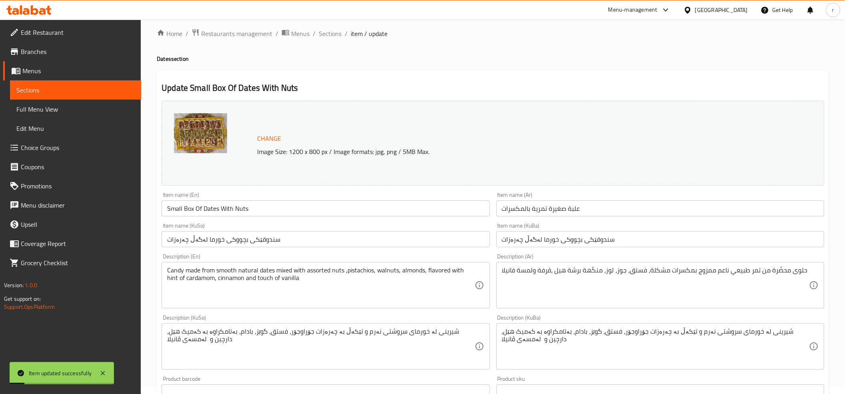
click at [96, 114] on link "Full Menu View" at bounding box center [75, 109] width 131 height 19
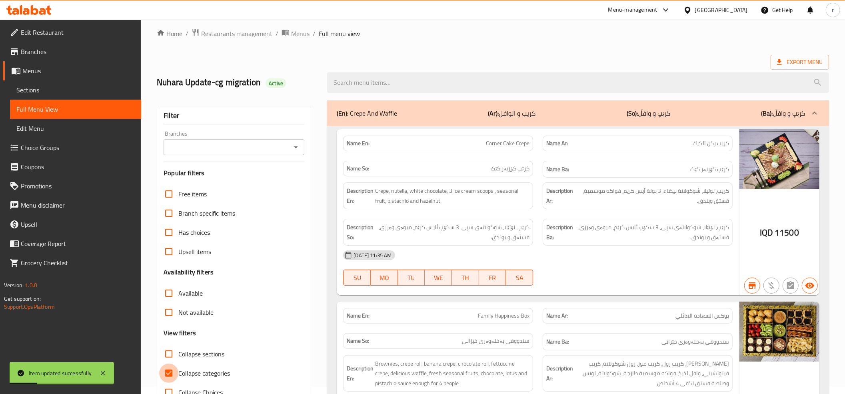
click at [167, 376] on input "Collapse categories" at bounding box center [168, 372] width 19 height 19
checkbox input "false"
click at [295, 147] on icon "Open" at bounding box center [296, 147] width 4 height 2
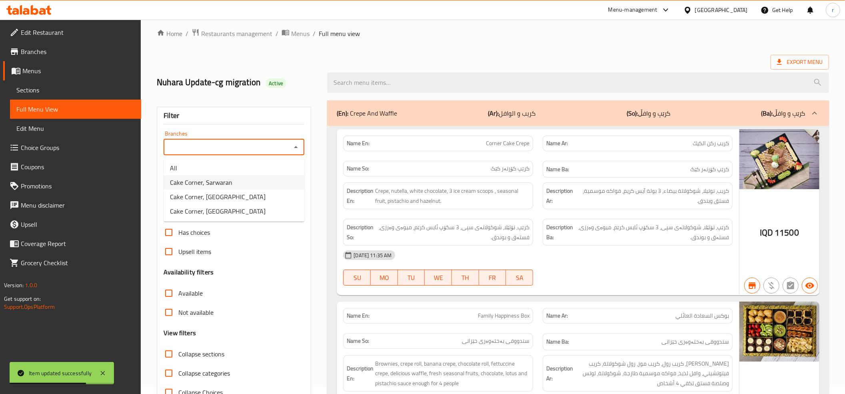
click at [266, 184] on li "Cake Corner, Sarwaran" at bounding box center [234, 182] width 141 height 14
type input "Cake Corner, Sarwaran"
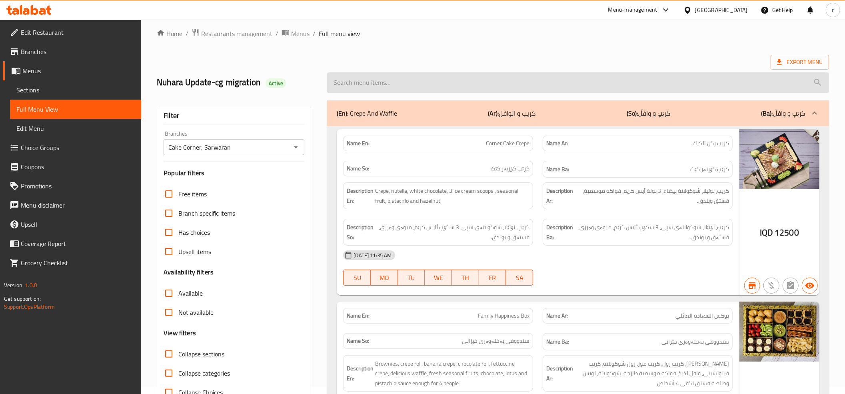
click at [379, 82] on input "search" at bounding box center [578, 82] width 502 height 20
paste input "Small Box Of Dates With Nuts"
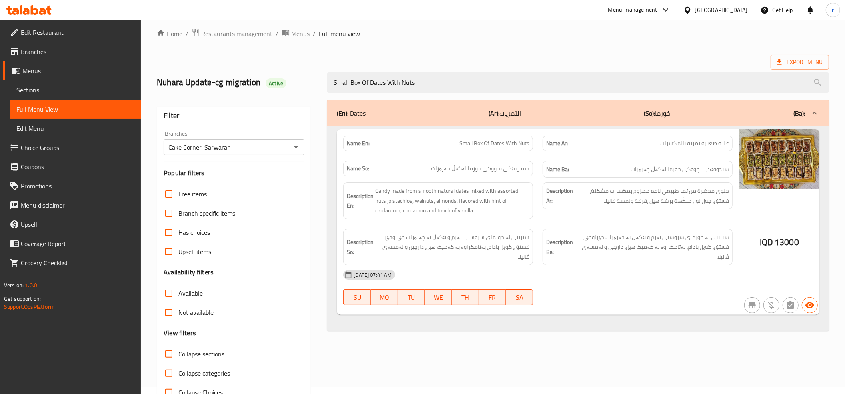
type input "Small Box Of Dates With Nuts"
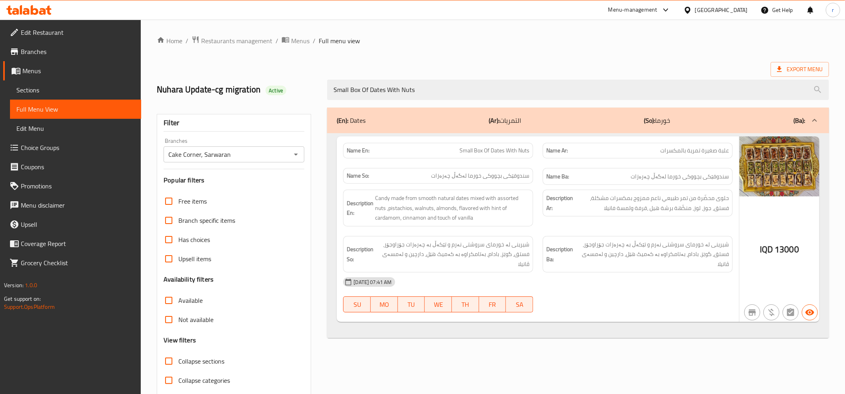
click at [32, 14] on icon at bounding box center [35, 10] width 8 height 10
